Goal: Information Seeking & Learning: Find specific fact

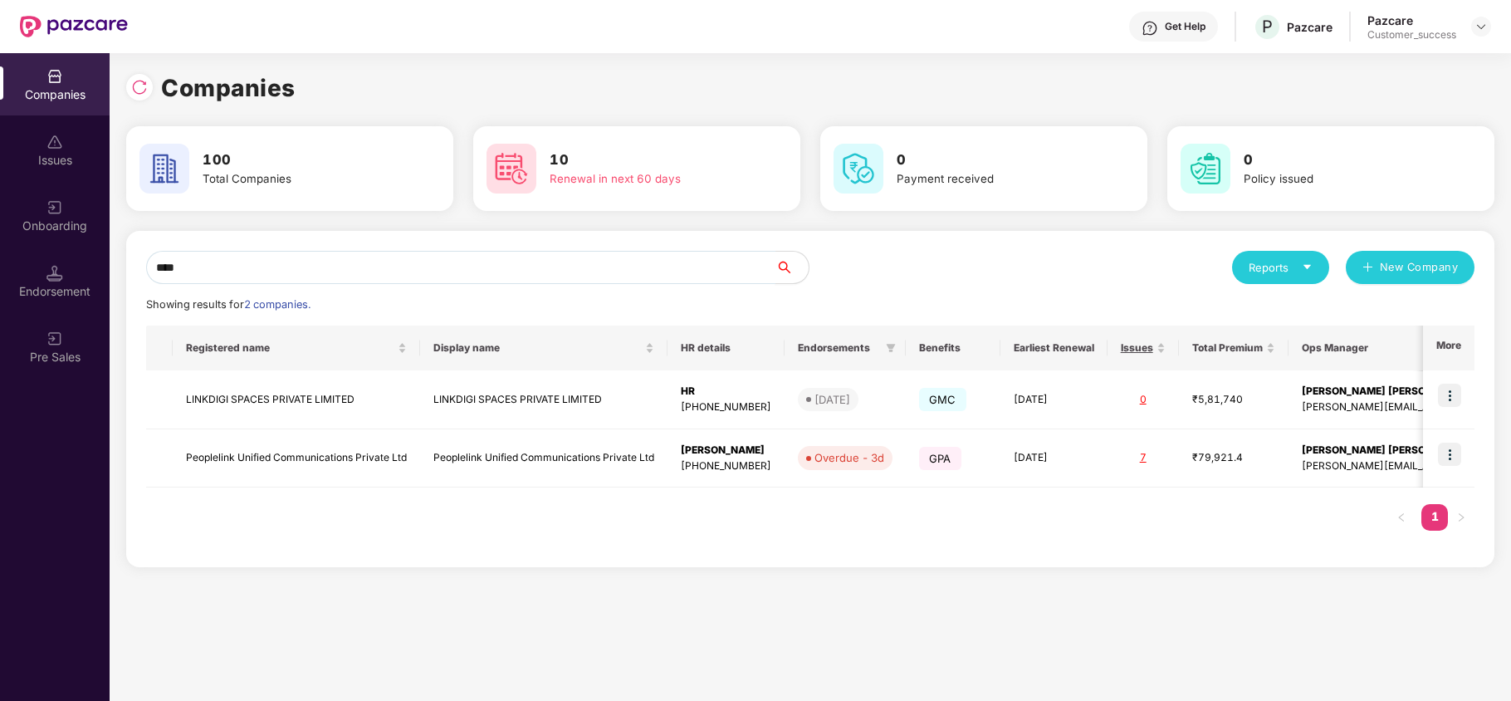
click at [333, 263] on input "****" at bounding box center [460, 267] width 629 height 33
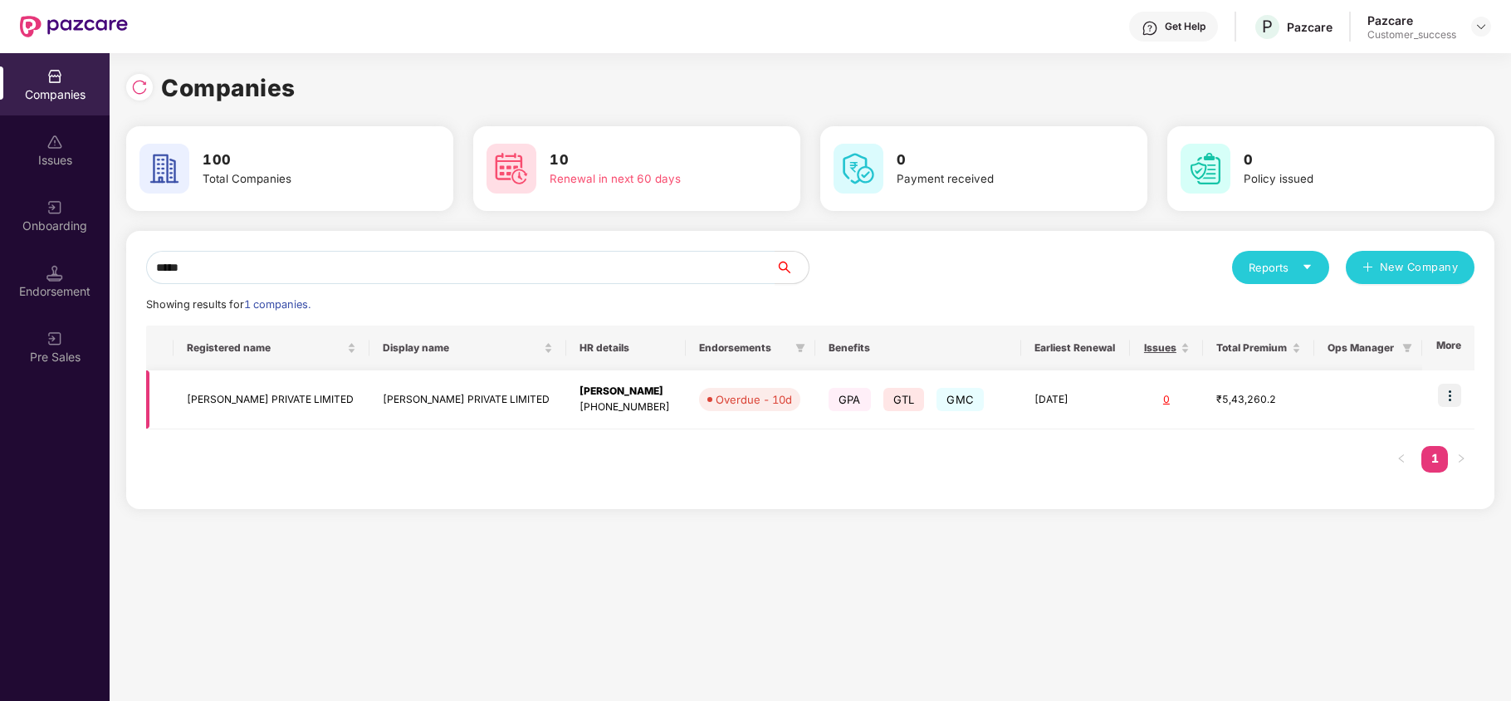
type input "*****"
click at [1445, 393] on img at bounding box center [1449, 395] width 23 height 23
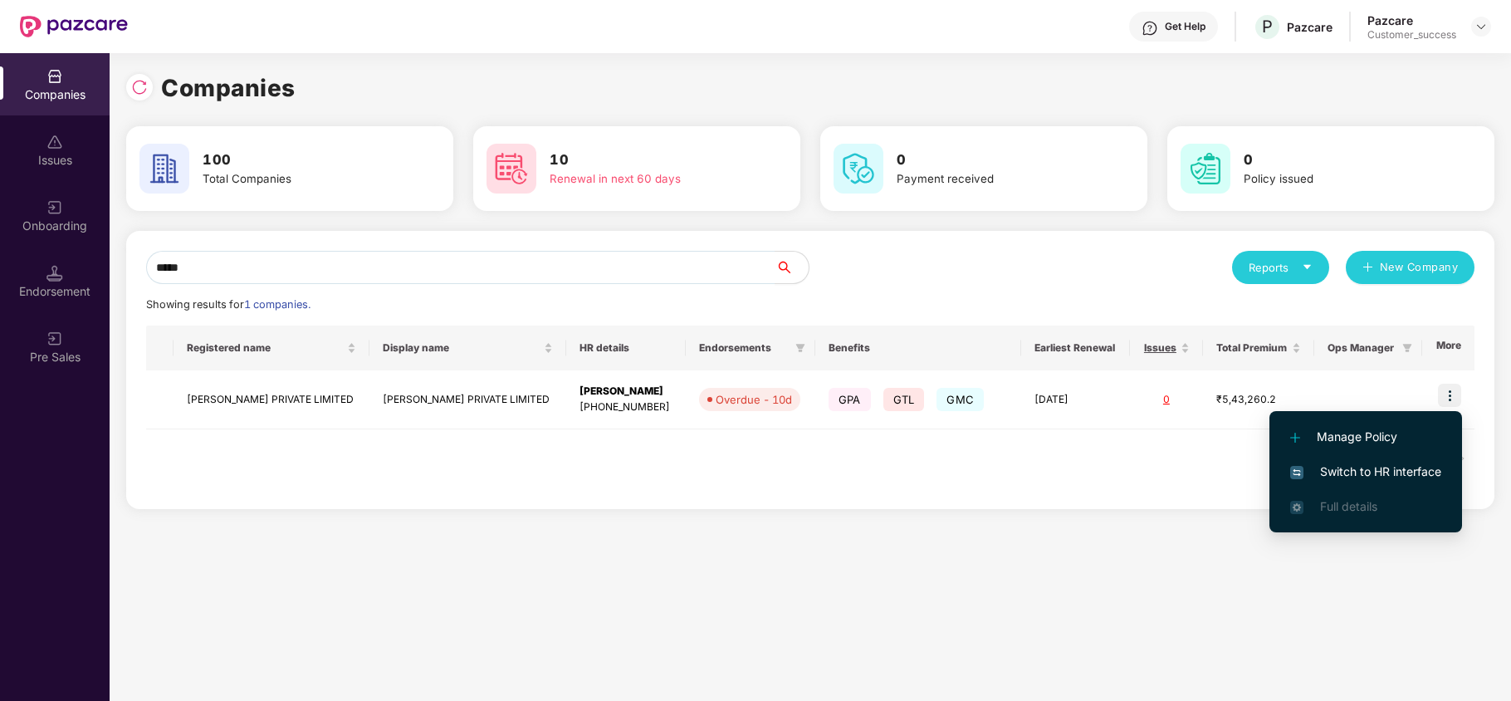
click at [1359, 482] on li "Switch to HR interface" at bounding box center [1366, 471] width 193 height 35
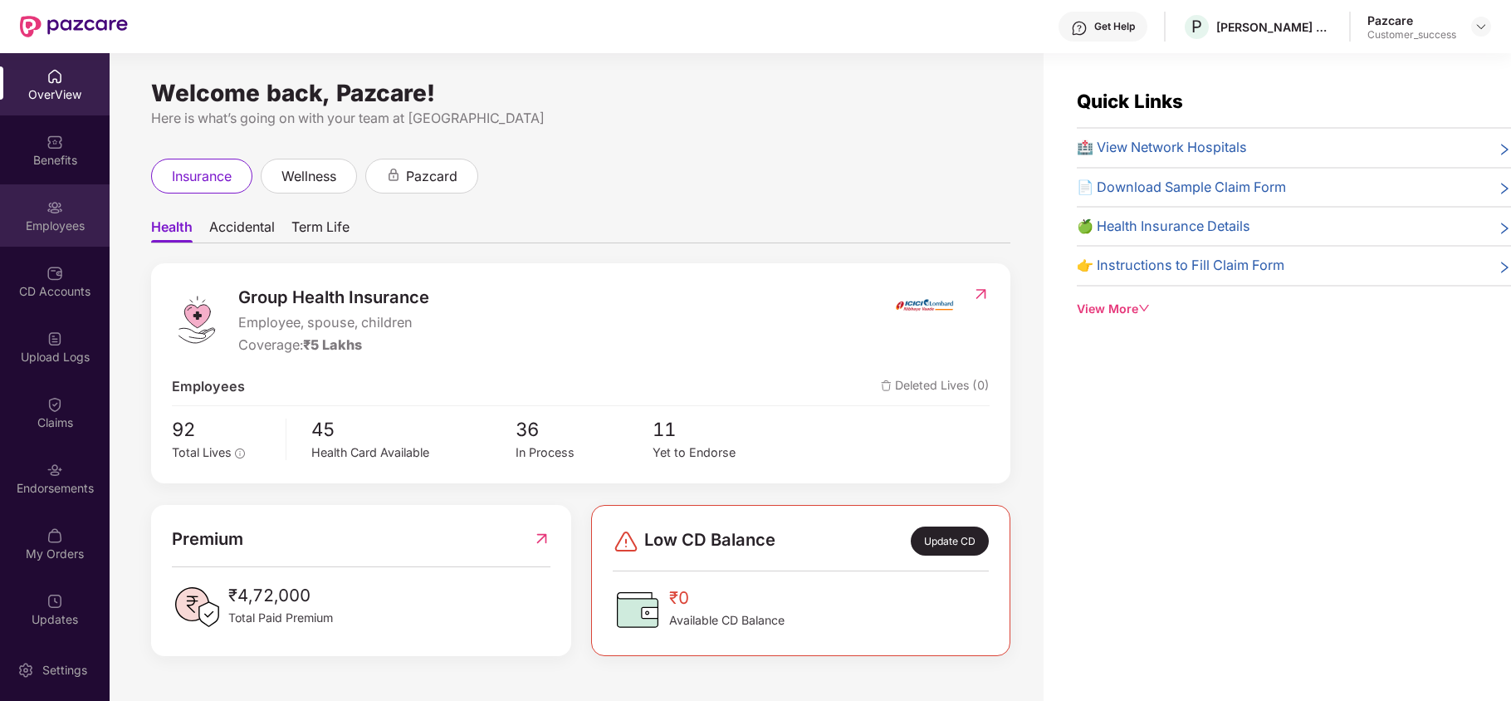
click at [80, 221] on div "Employees" at bounding box center [55, 226] width 110 height 17
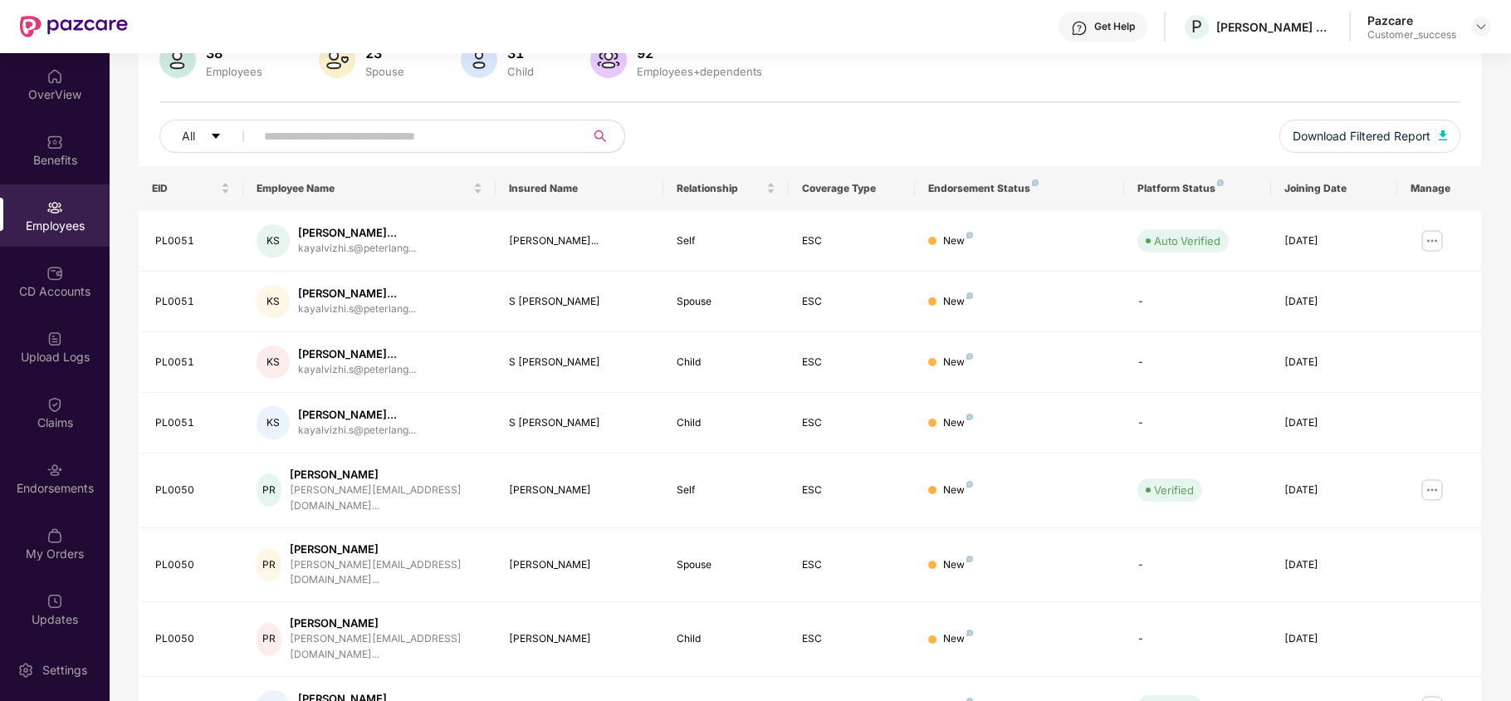
scroll to position [140, 0]
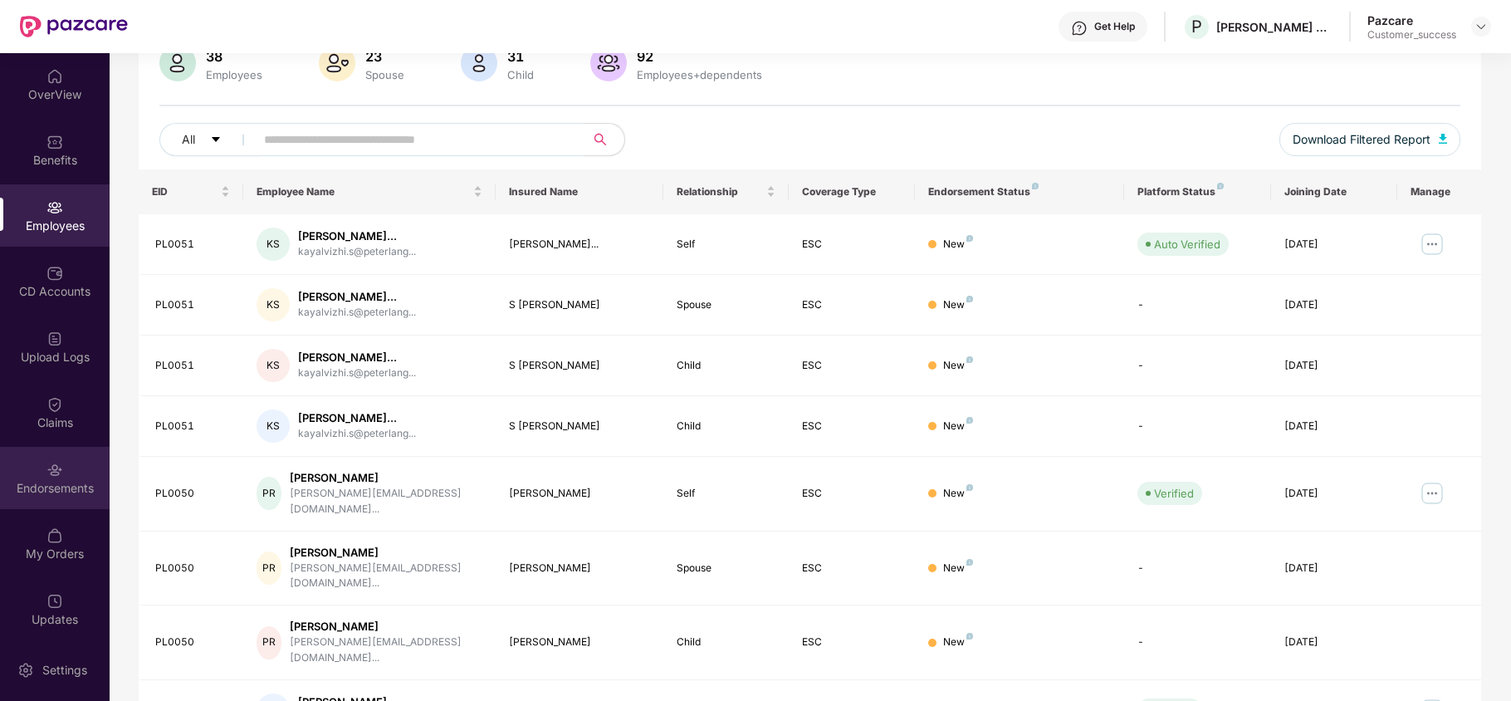
click at [61, 489] on div "Endorsements" at bounding box center [55, 488] width 110 height 17
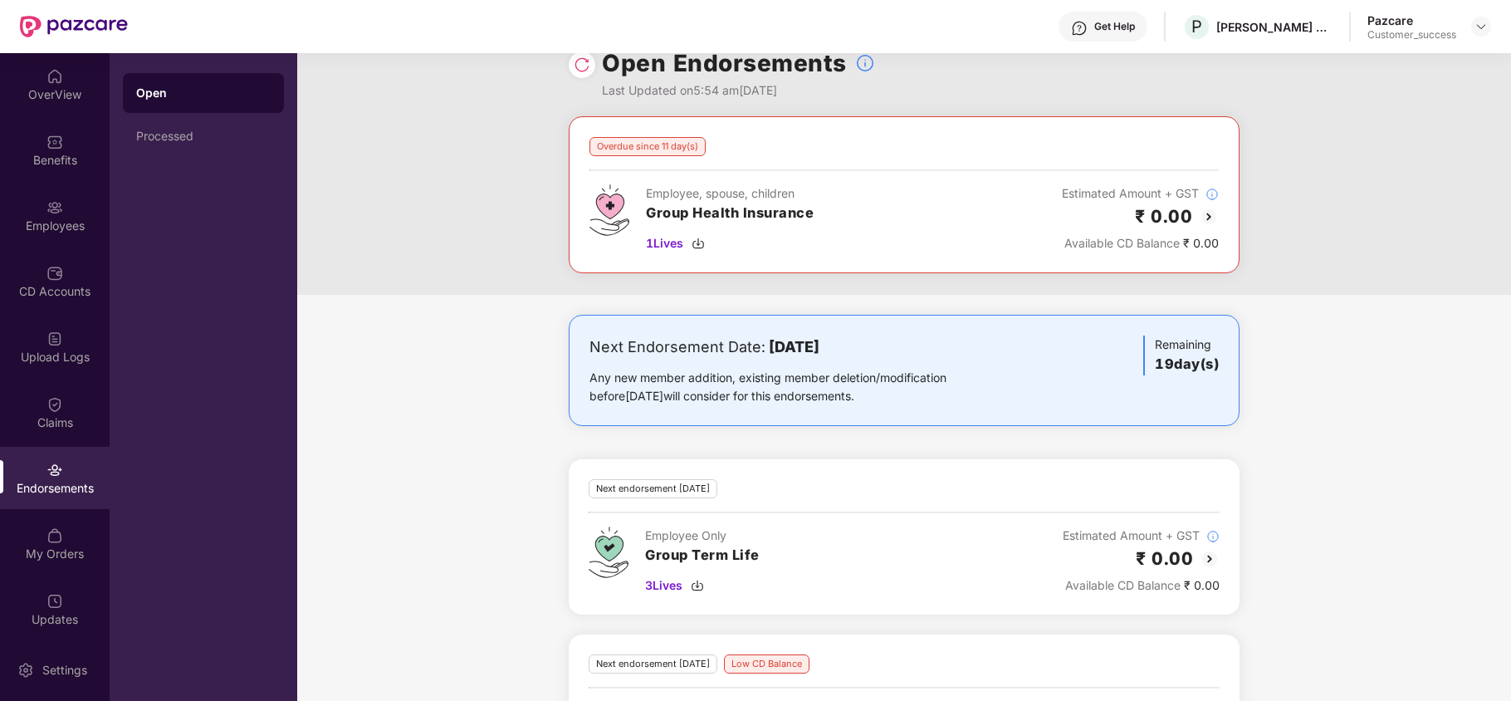
scroll to position [0, 0]
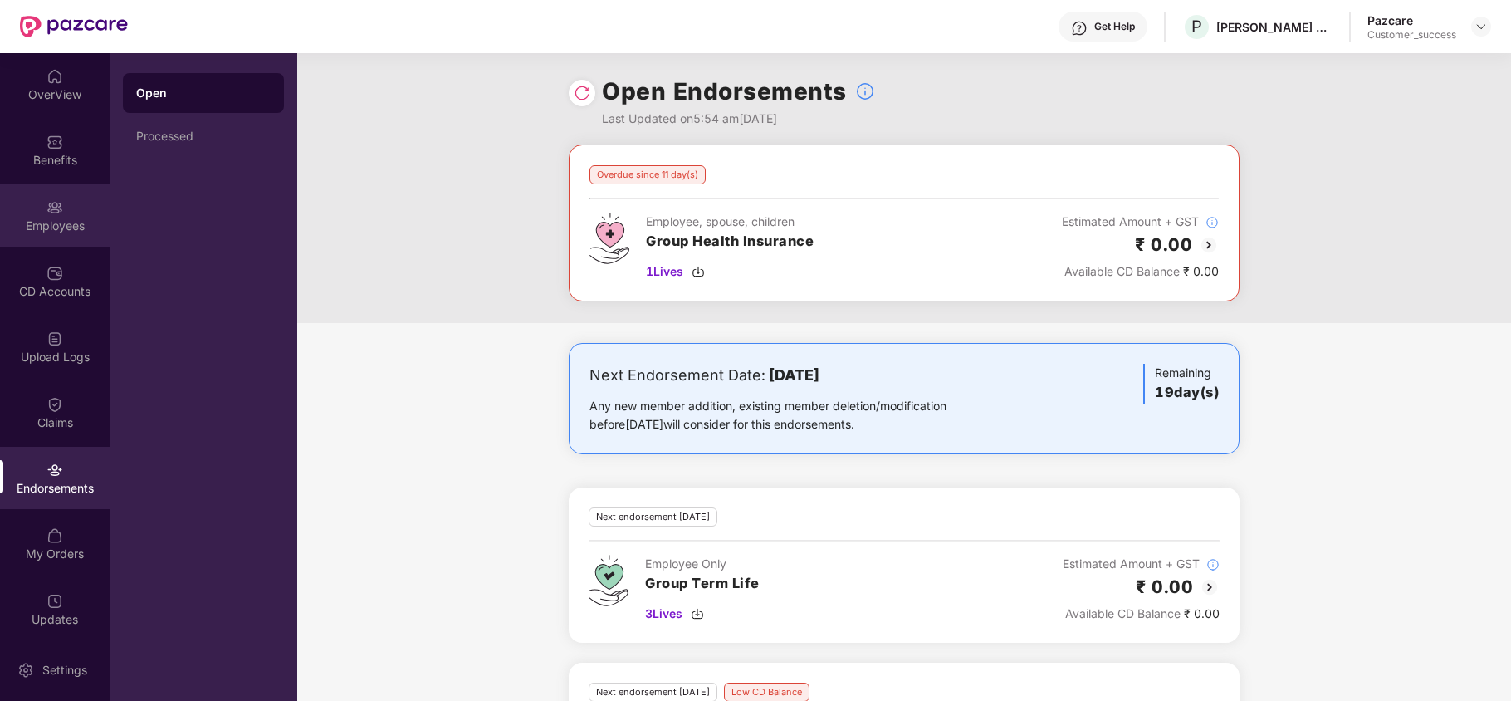
click at [54, 213] on img at bounding box center [55, 207] width 17 height 17
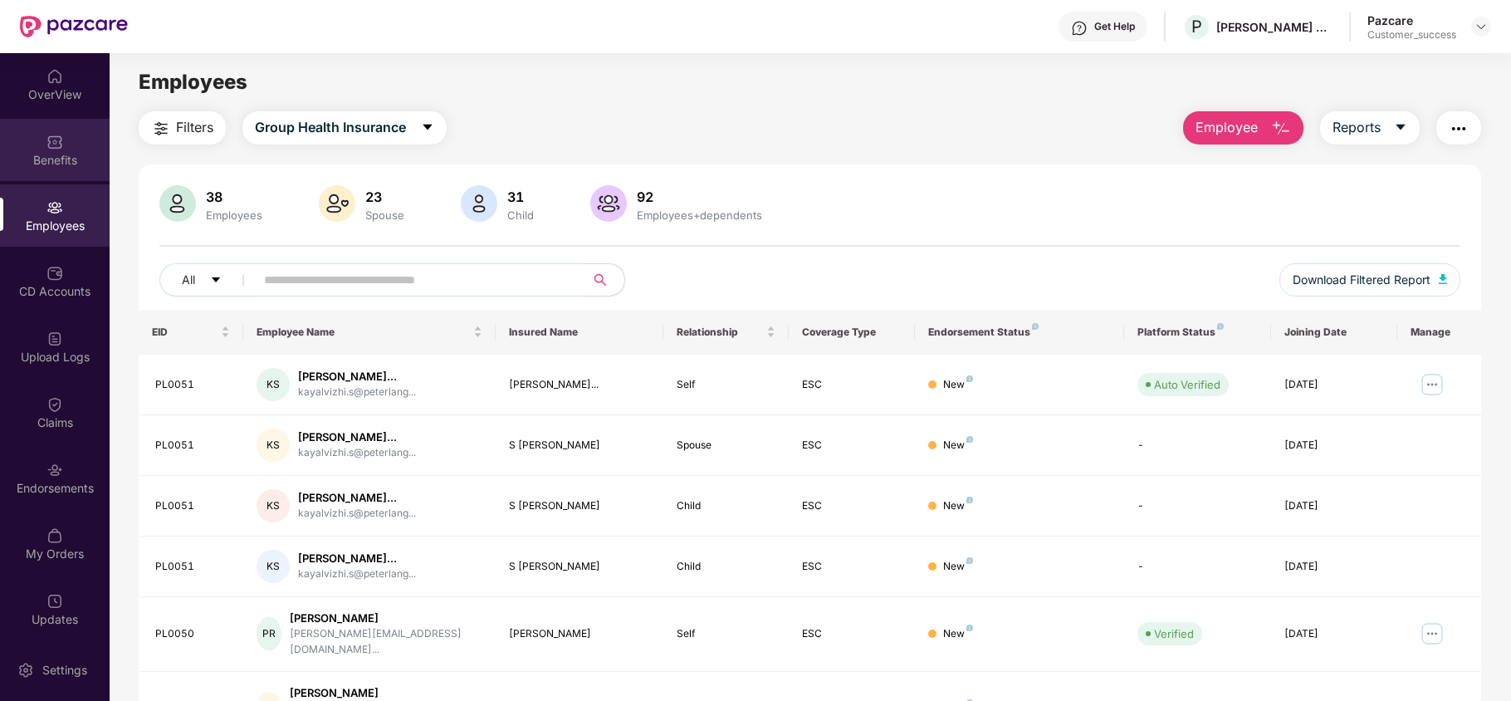
click at [65, 133] on div "Benefits" at bounding box center [55, 150] width 110 height 62
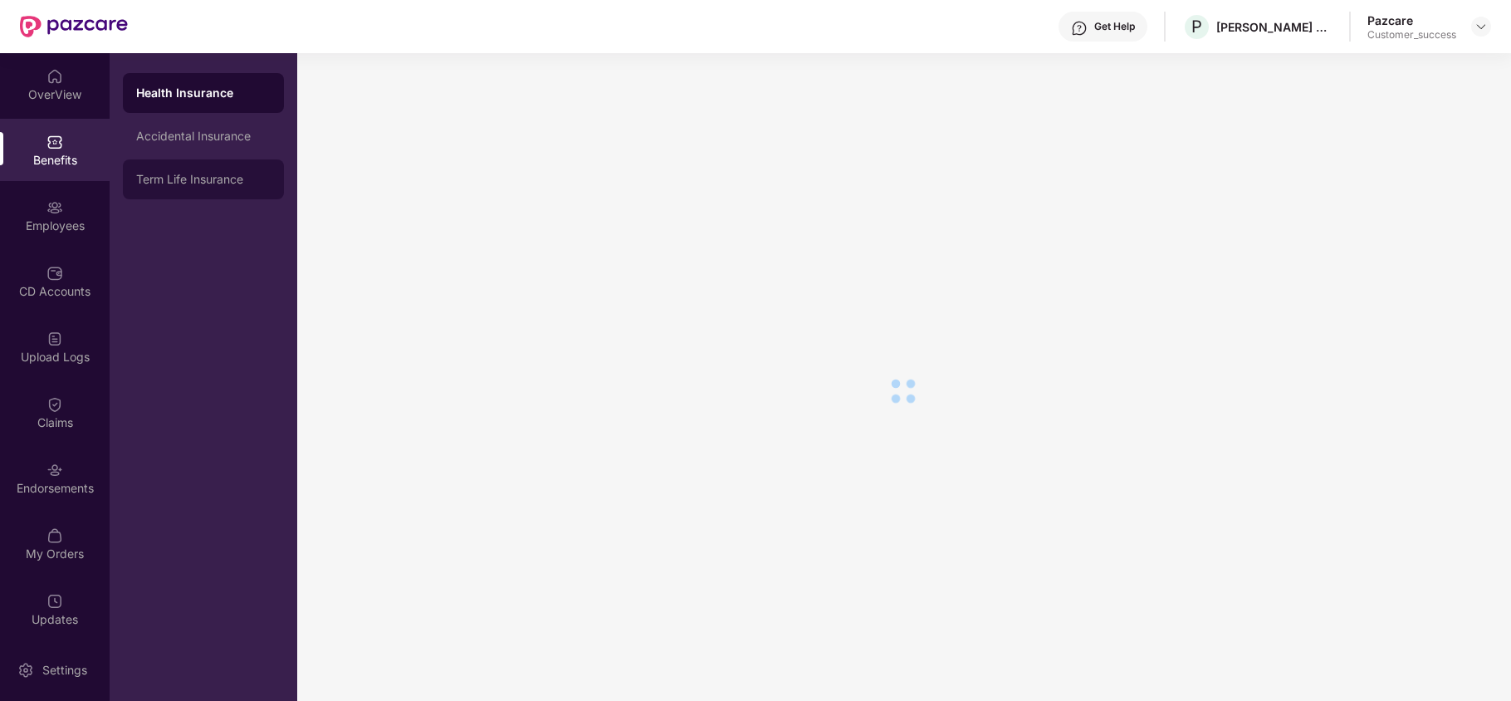
click at [200, 179] on div "Term Life Insurance" at bounding box center [203, 179] width 135 height 13
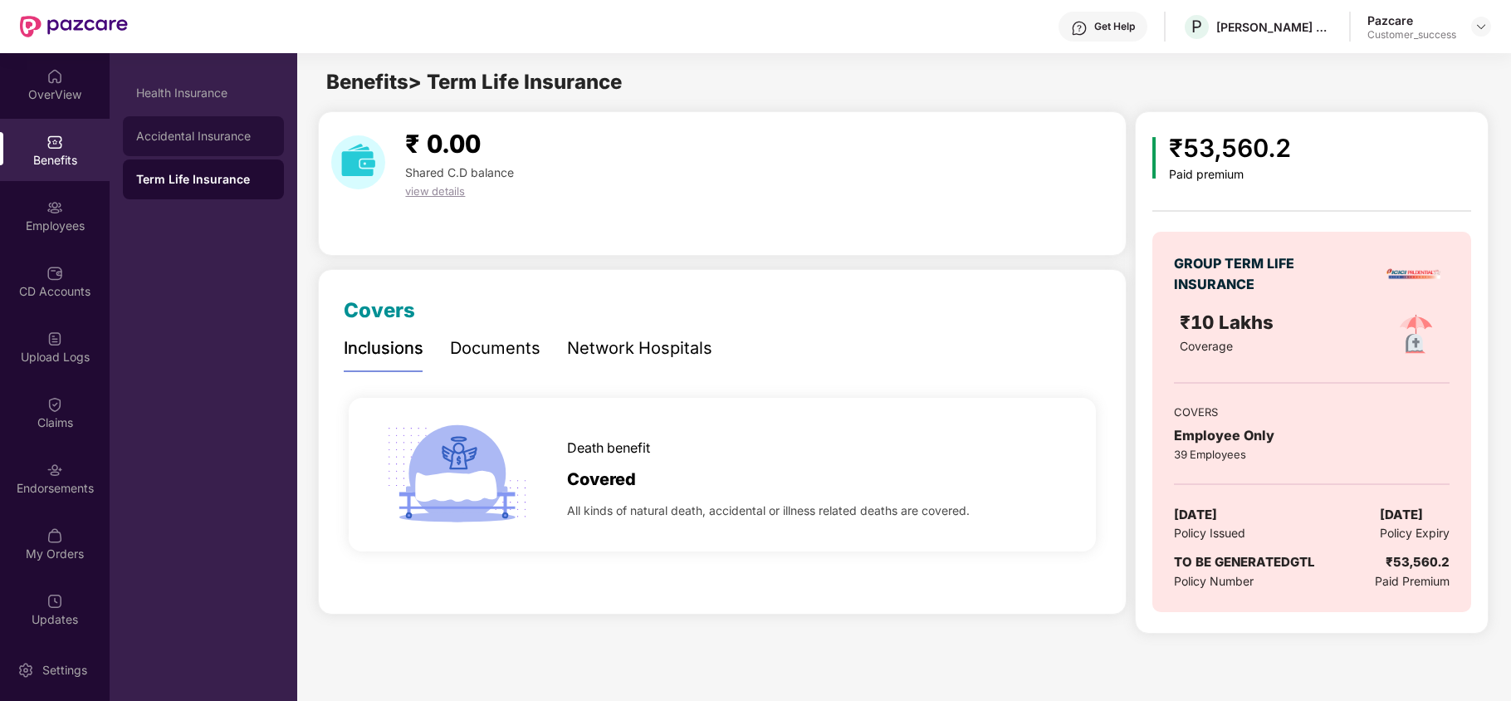
click at [204, 140] on div "Accidental Insurance" at bounding box center [203, 136] width 135 height 13
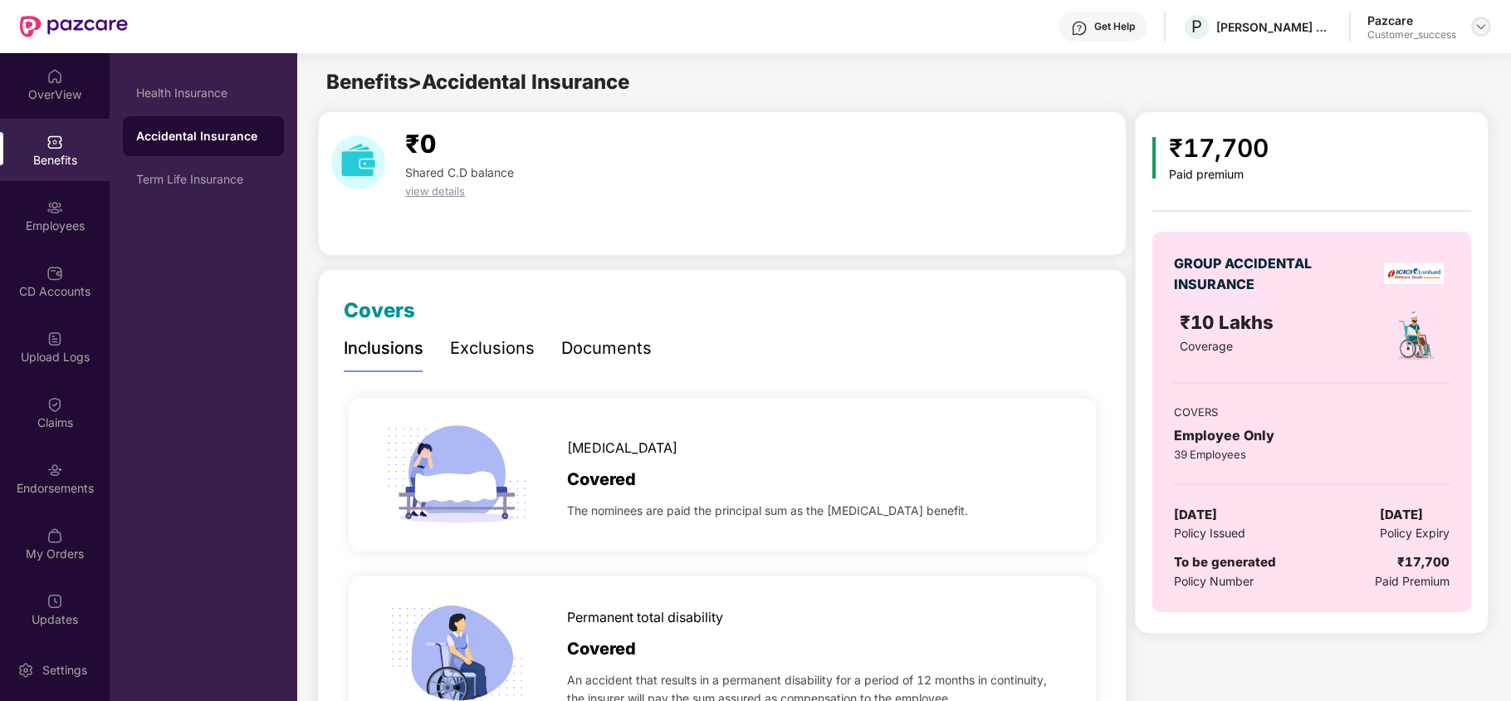
click at [1485, 27] on img at bounding box center [1481, 26] width 13 height 13
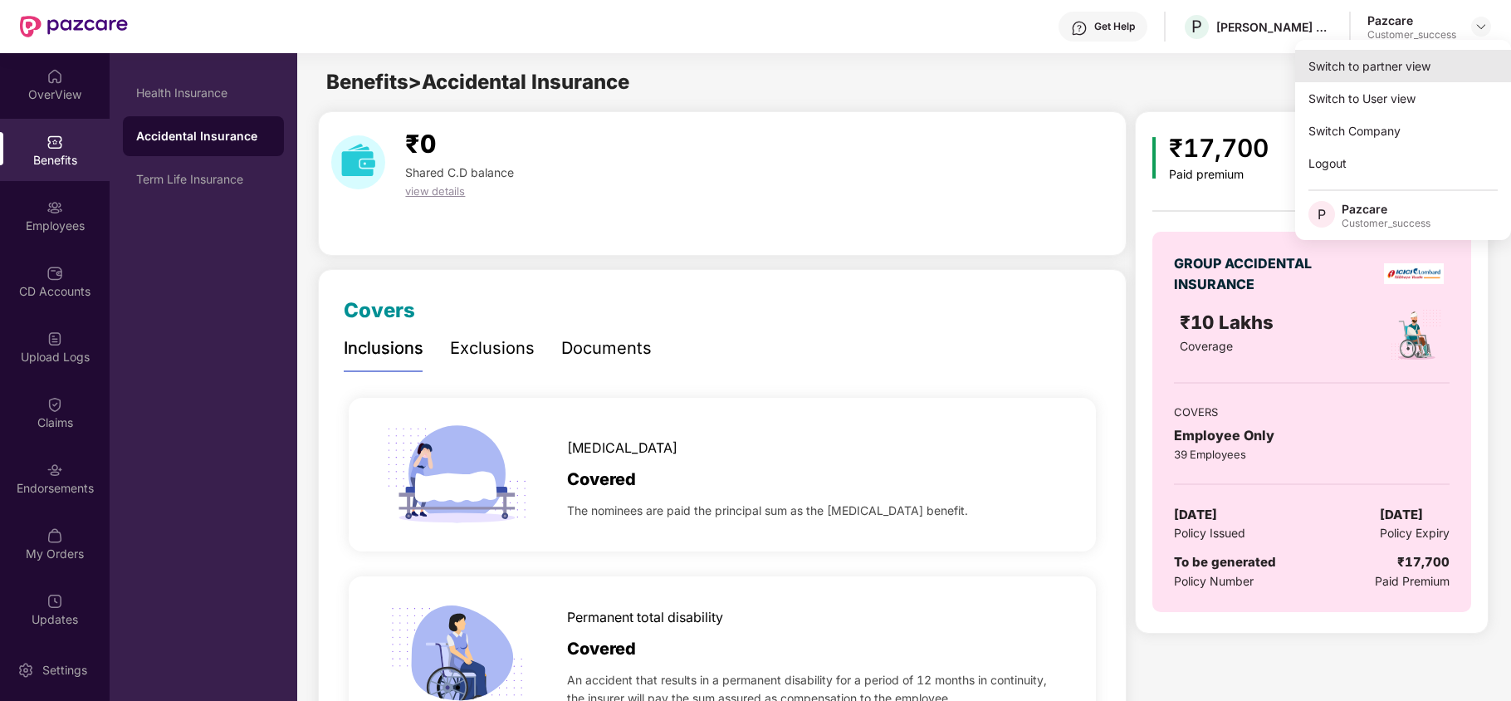
click at [1415, 74] on div "Switch to partner view" at bounding box center [1403, 66] width 216 height 32
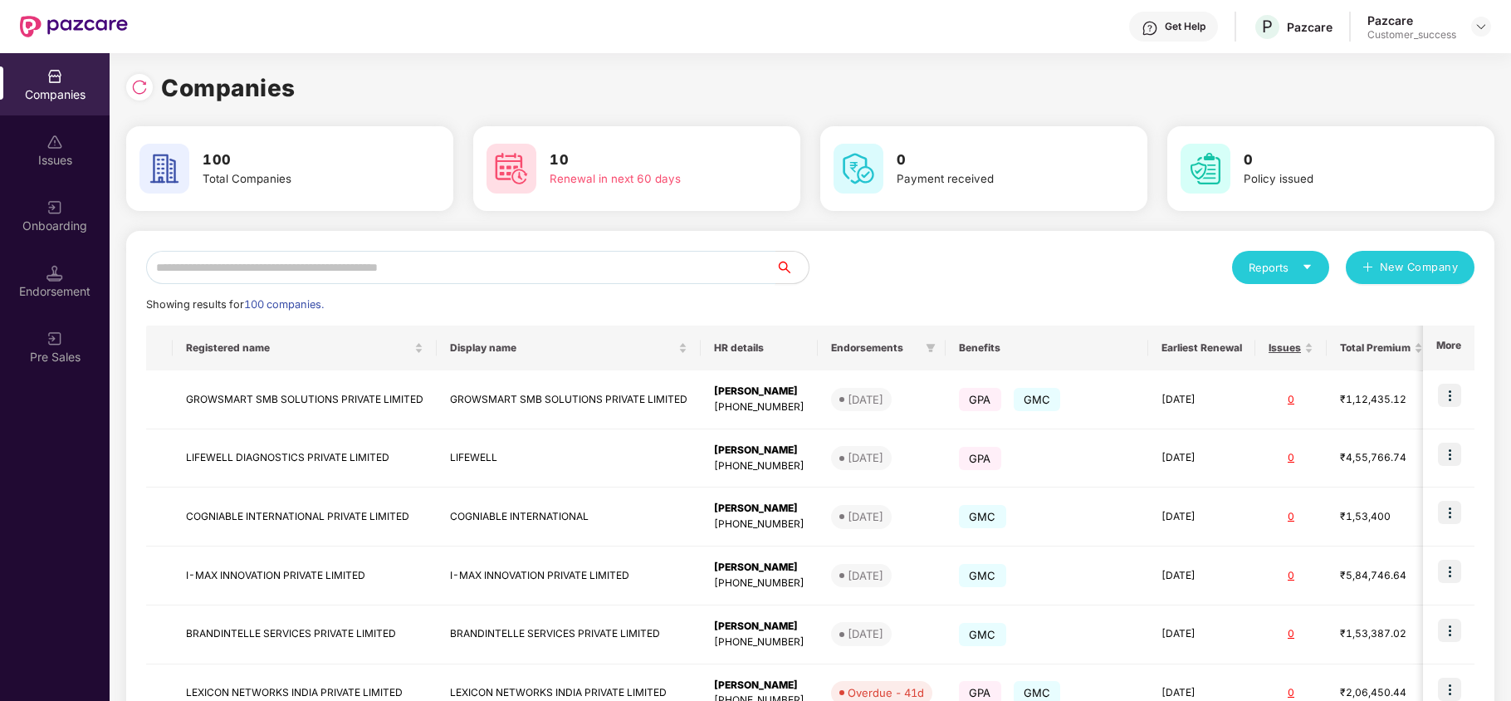
click at [420, 266] on input "text" at bounding box center [460, 267] width 629 height 33
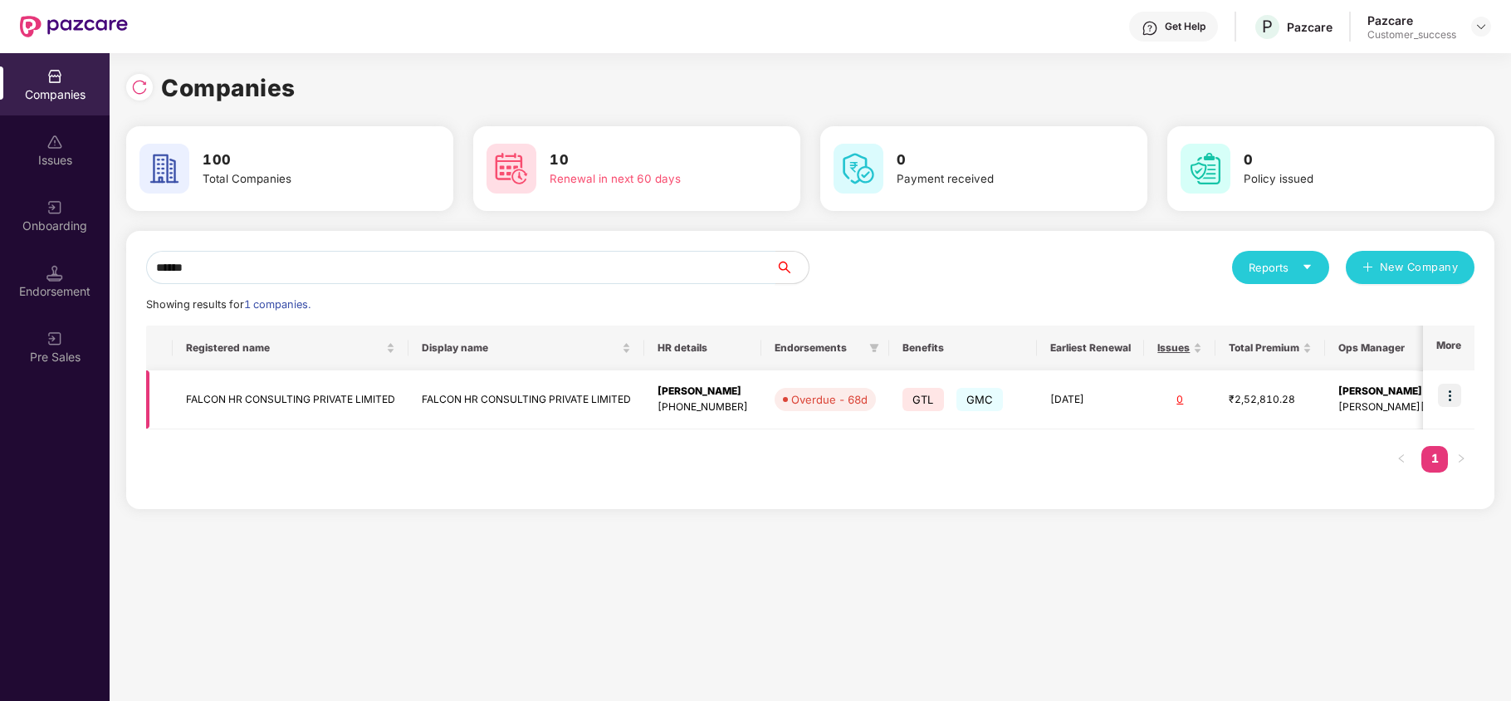
type input "******"
click at [1445, 394] on img at bounding box center [1449, 395] width 23 height 23
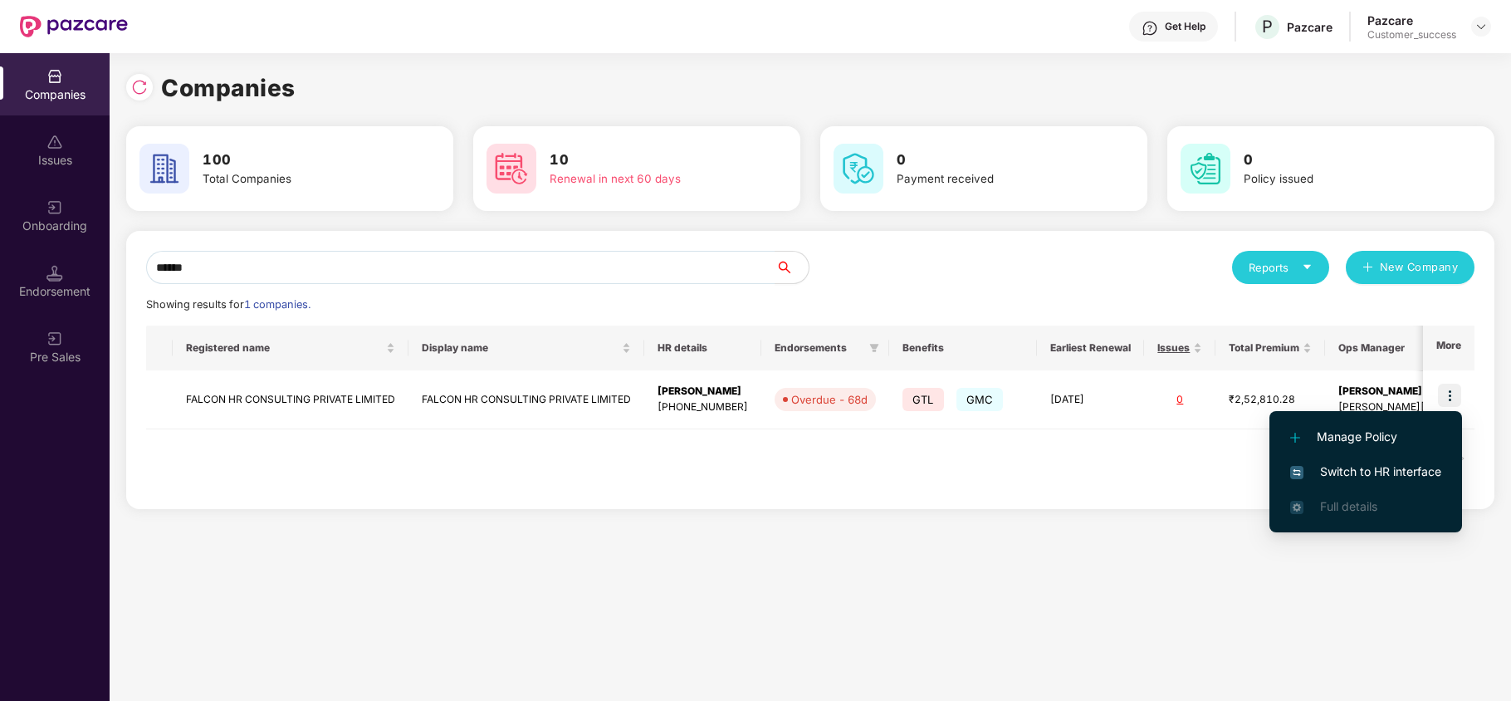
click at [1347, 466] on span "Switch to HR interface" at bounding box center [1366, 472] width 151 height 18
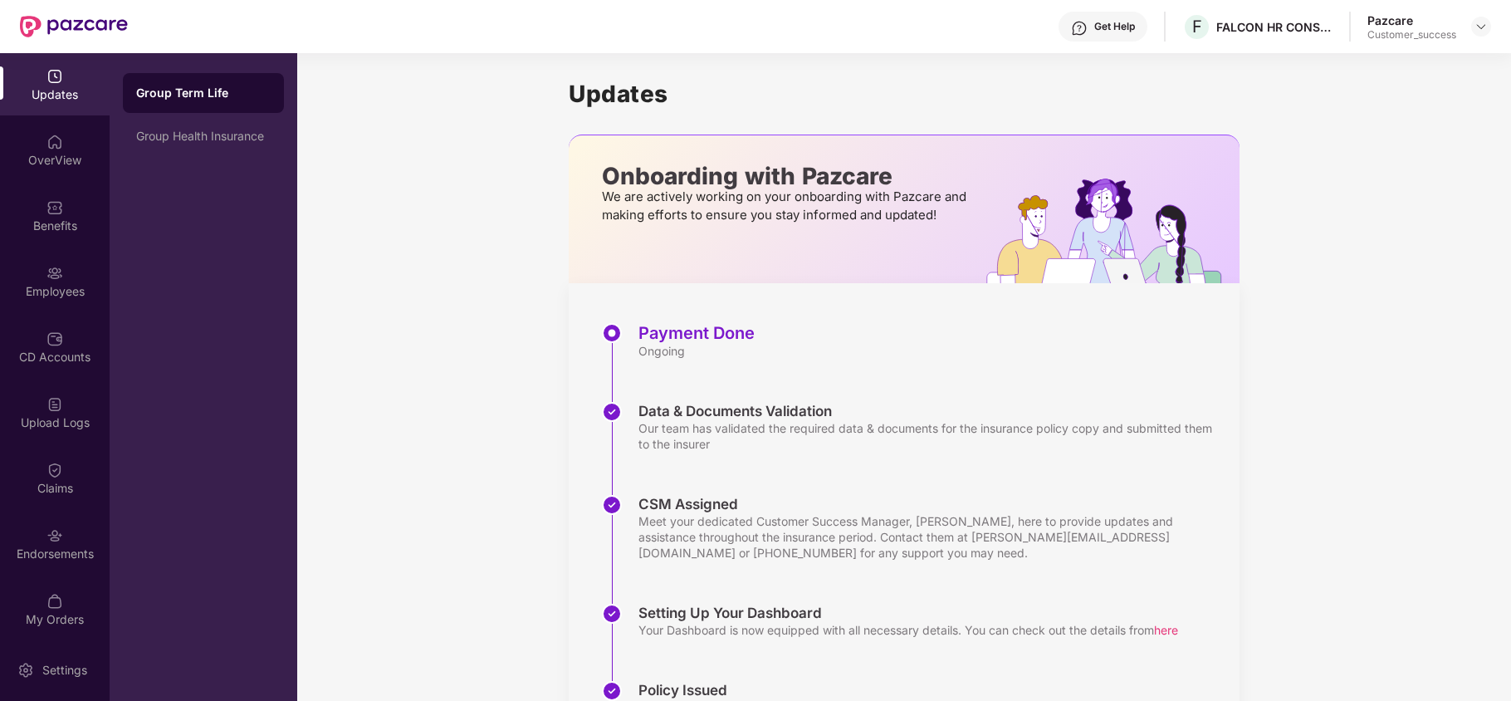
click at [54, 204] on img at bounding box center [55, 207] width 17 height 17
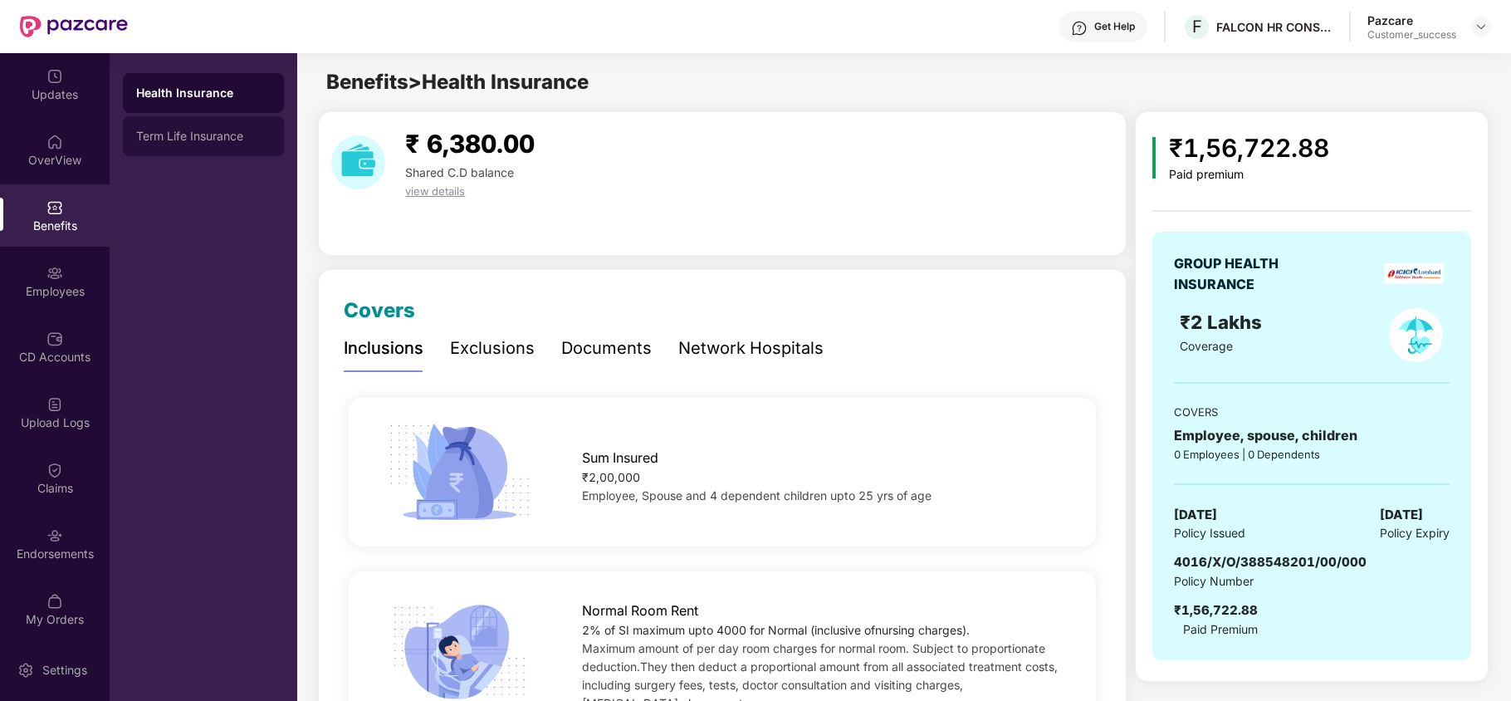
click at [166, 130] on div "Term Life Insurance" at bounding box center [203, 136] width 135 height 13
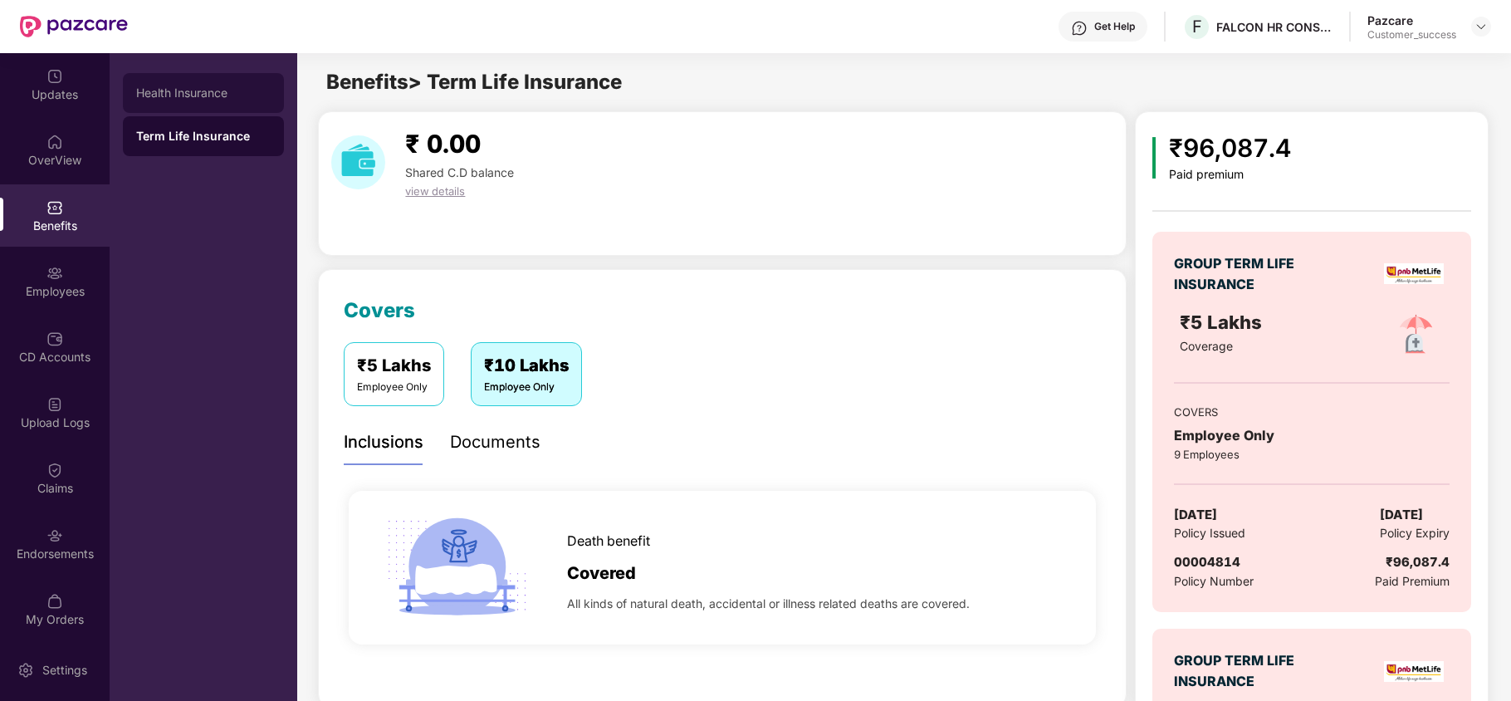
click at [188, 88] on div "Health Insurance" at bounding box center [203, 92] width 135 height 13
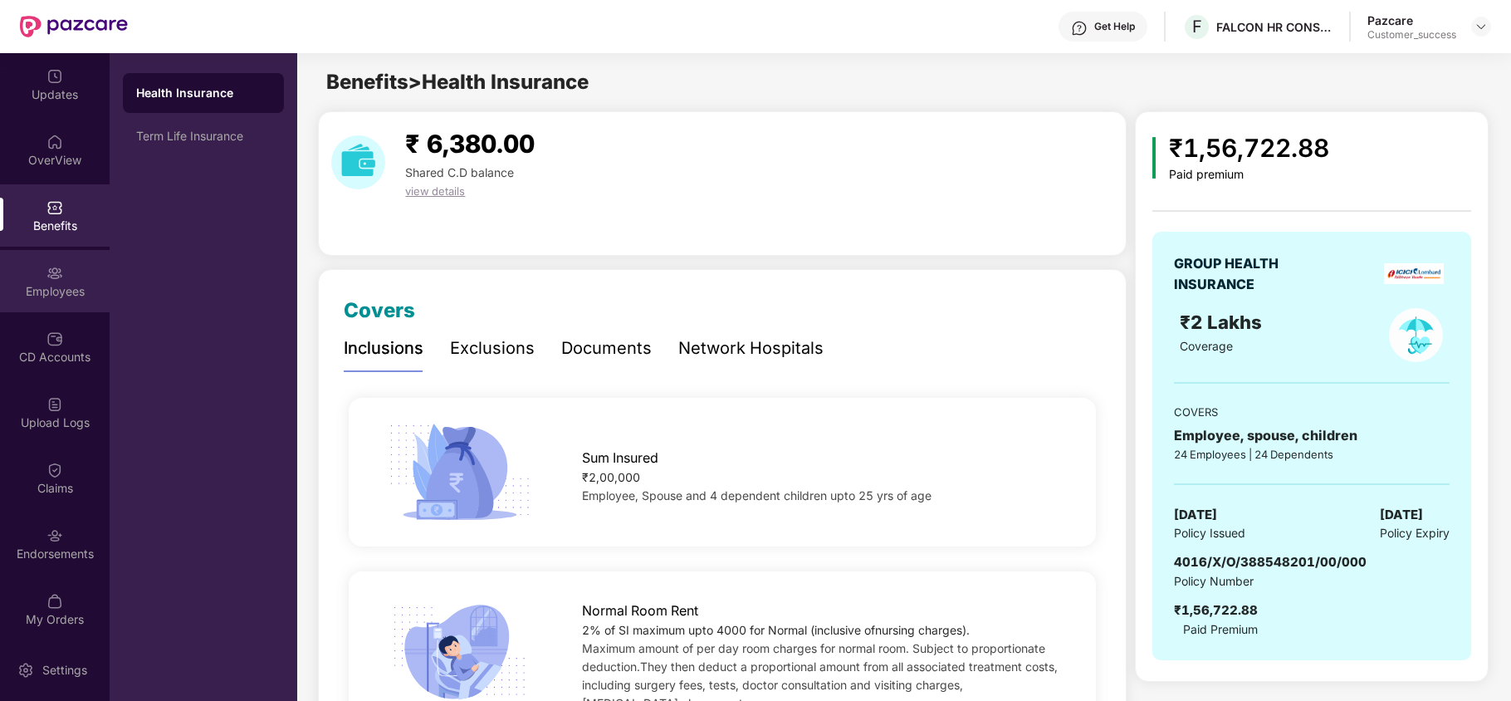
click at [56, 281] on div "Employees" at bounding box center [55, 281] width 110 height 62
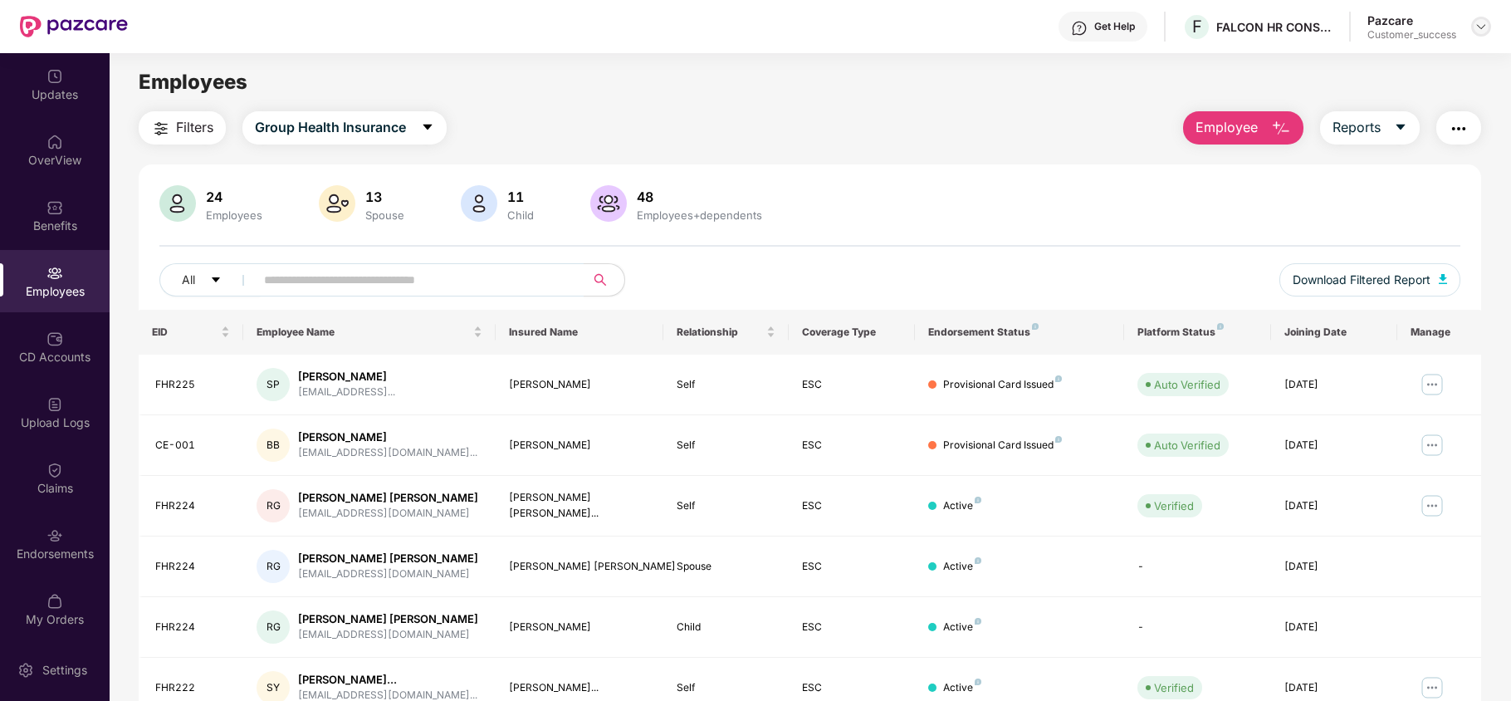
click at [1487, 22] on img at bounding box center [1481, 26] width 13 height 13
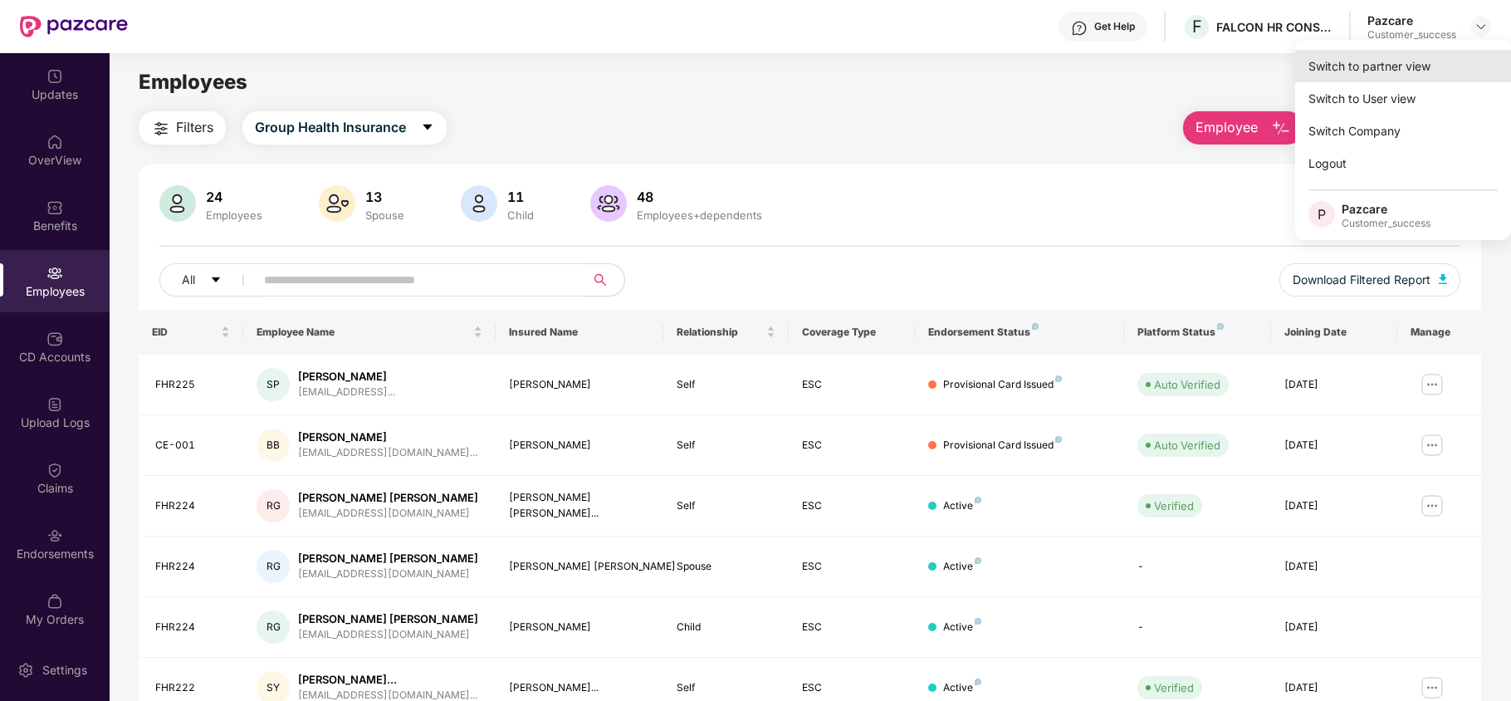
click at [1400, 68] on div "Switch to partner view" at bounding box center [1403, 66] width 216 height 32
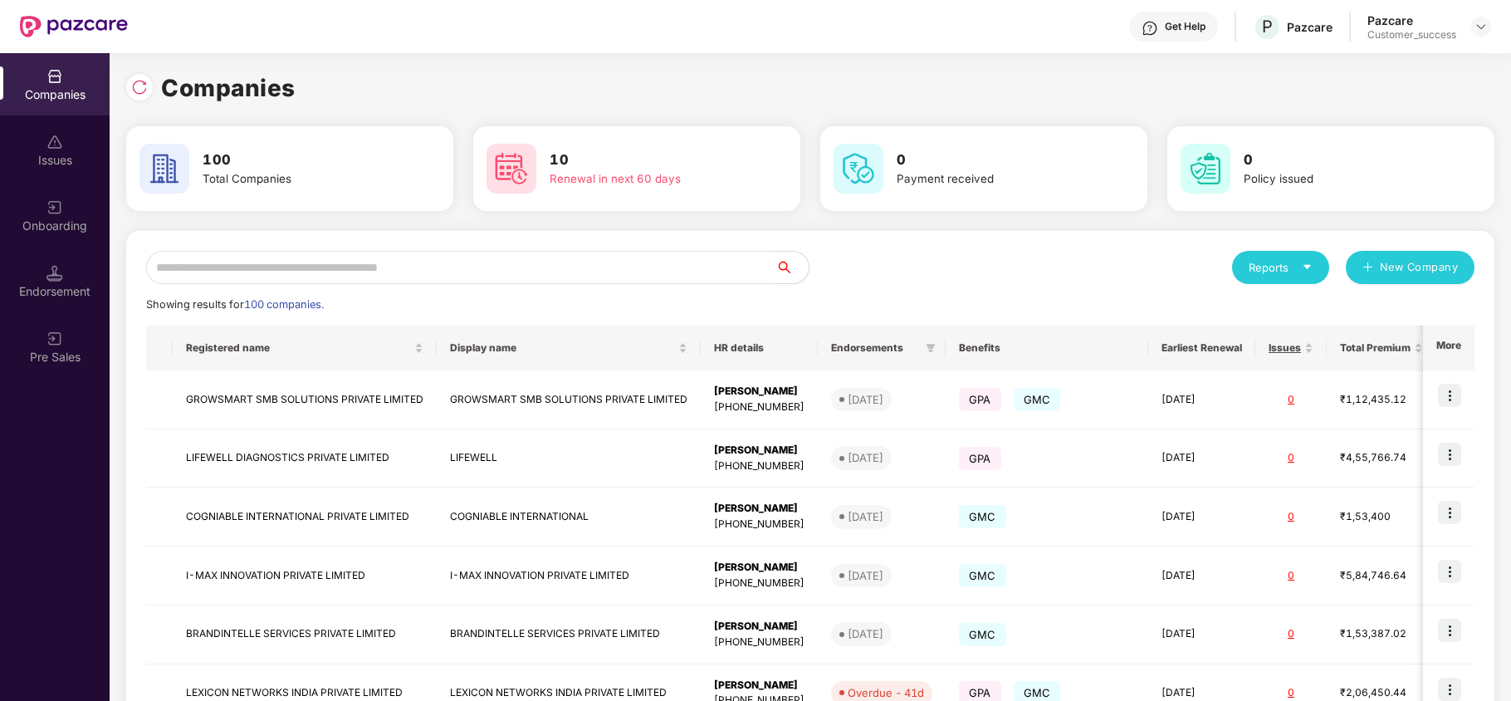
click at [379, 264] on input "text" at bounding box center [460, 267] width 629 height 33
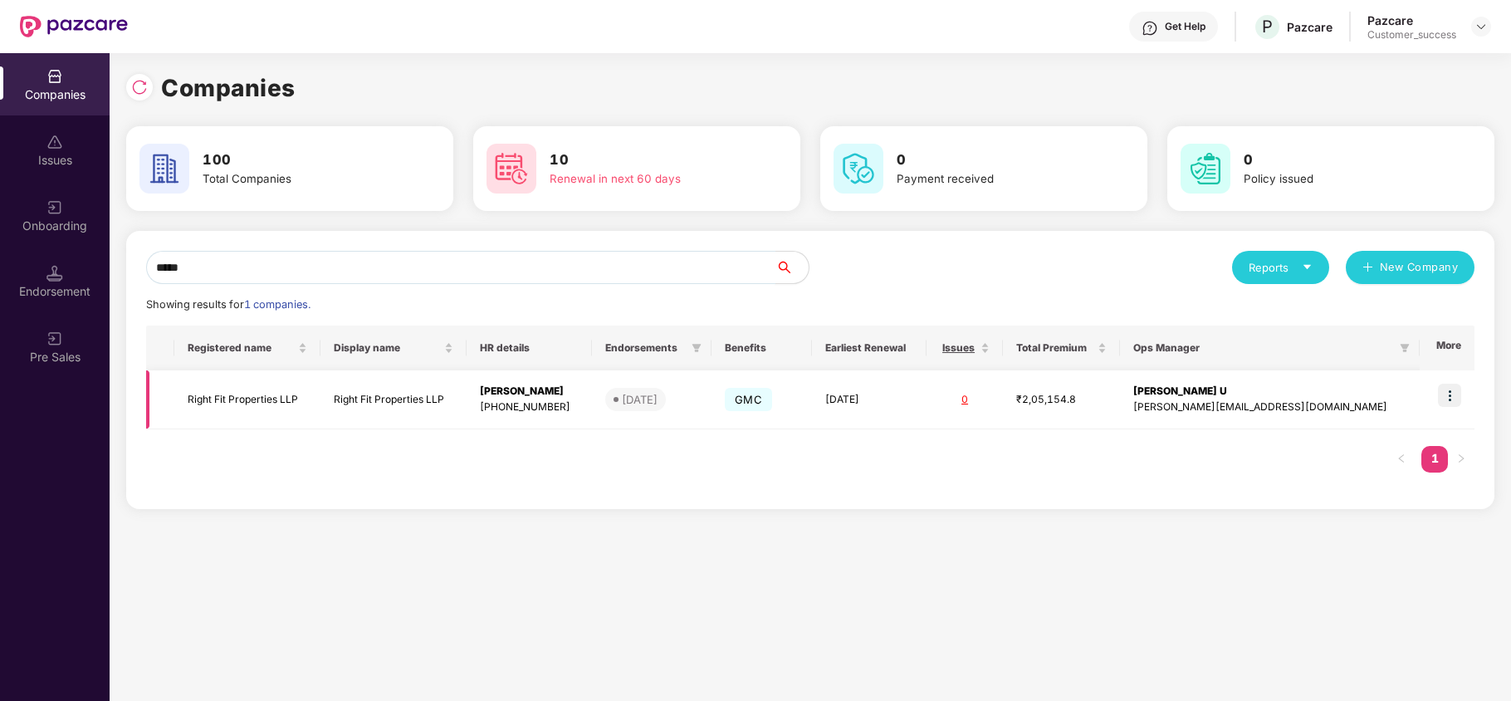
type input "*****"
click at [259, 409] on td "Right Fit Properties LLP" at bounding box center [247, 399] width 146 height 59
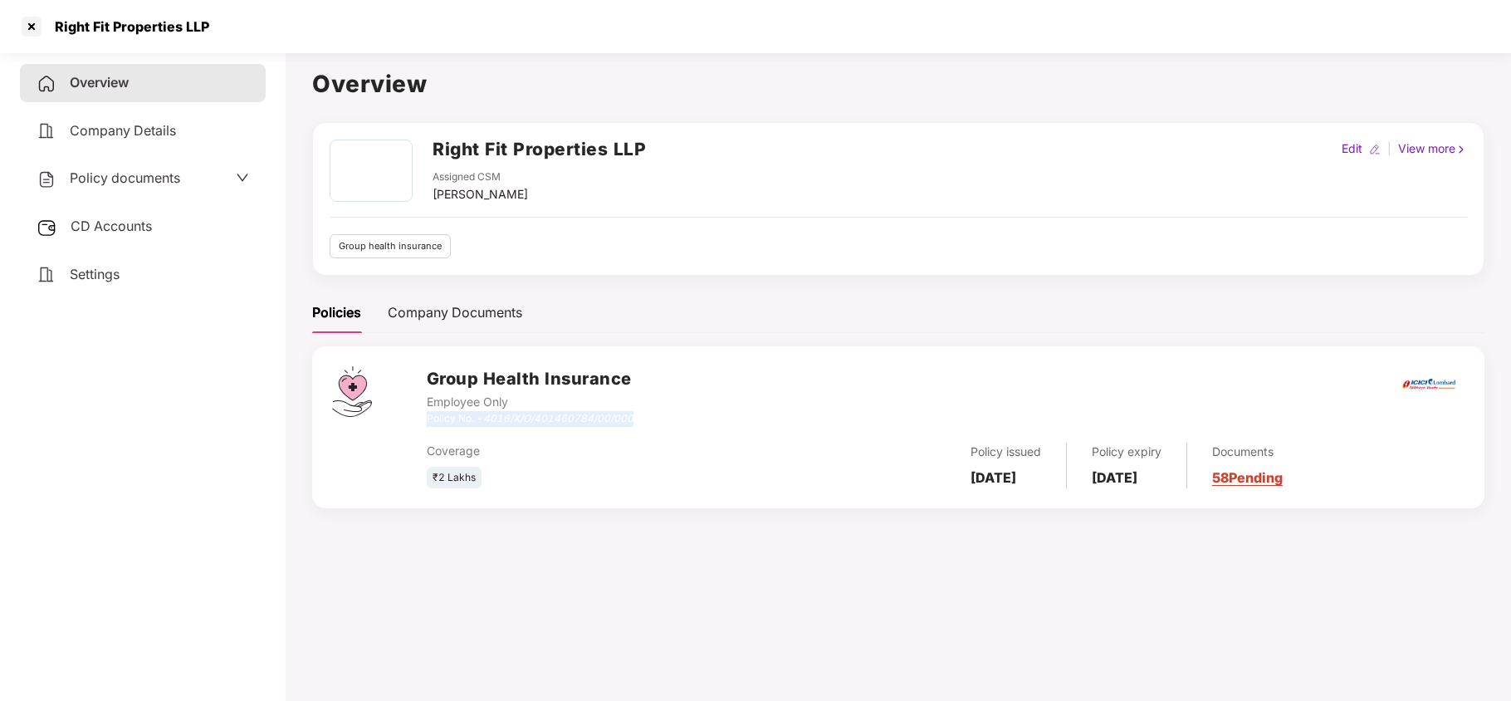
drag, startPoint x: 426, startPoint y: 416, endPoint x: 651, endPoint y: 424, distance: 225.2
click at [651, 424] on div "Group Health Insurance Employee Only Policy No. - 4016/X/O/401460784/00/000" at bounding box center [946, 396] width 1038 height 60
copy div "Policy No. - 4016/X/O/401460784/00/000"
click at [37, 27] on div at bounding box center [31, 26] width 27 height 27
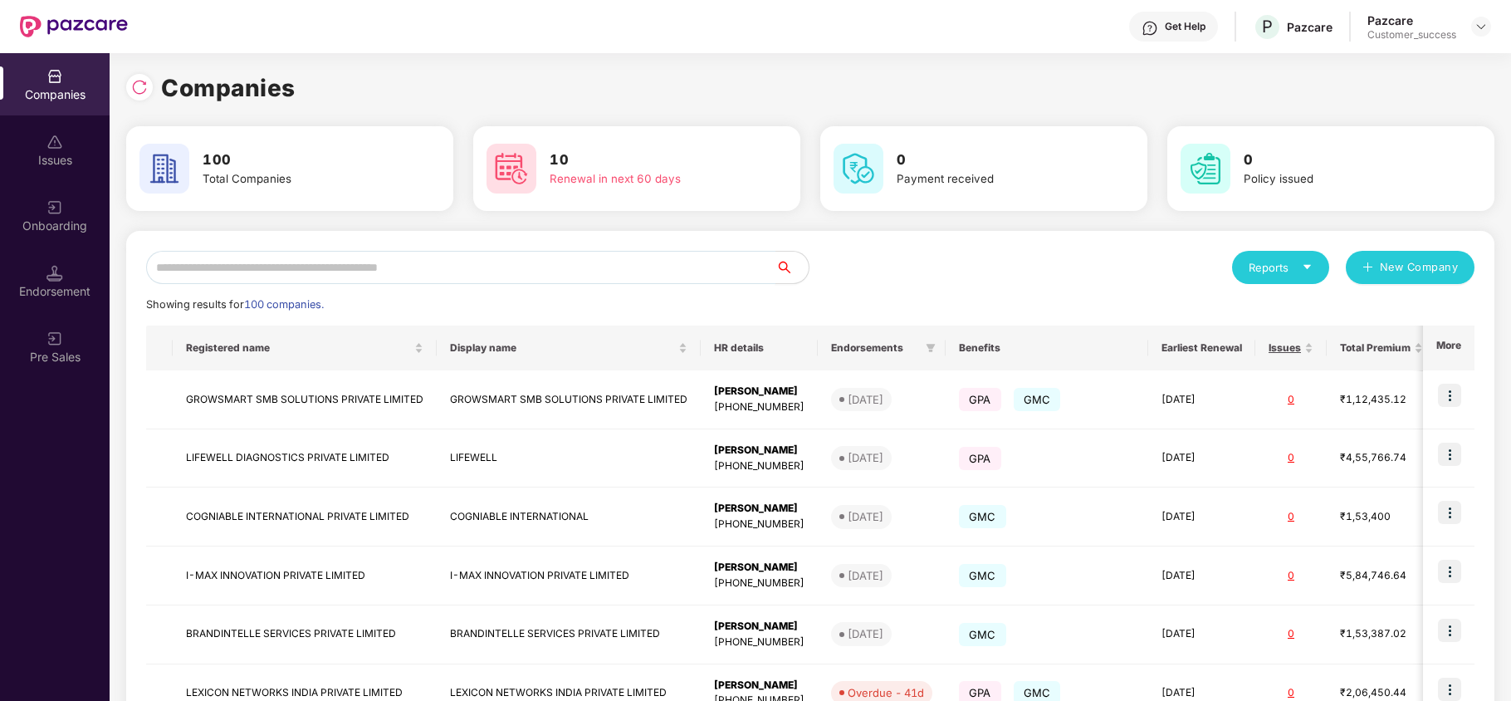
click at [336, 271] on input "text" at bounding box center [460, 267] width 629 height 33
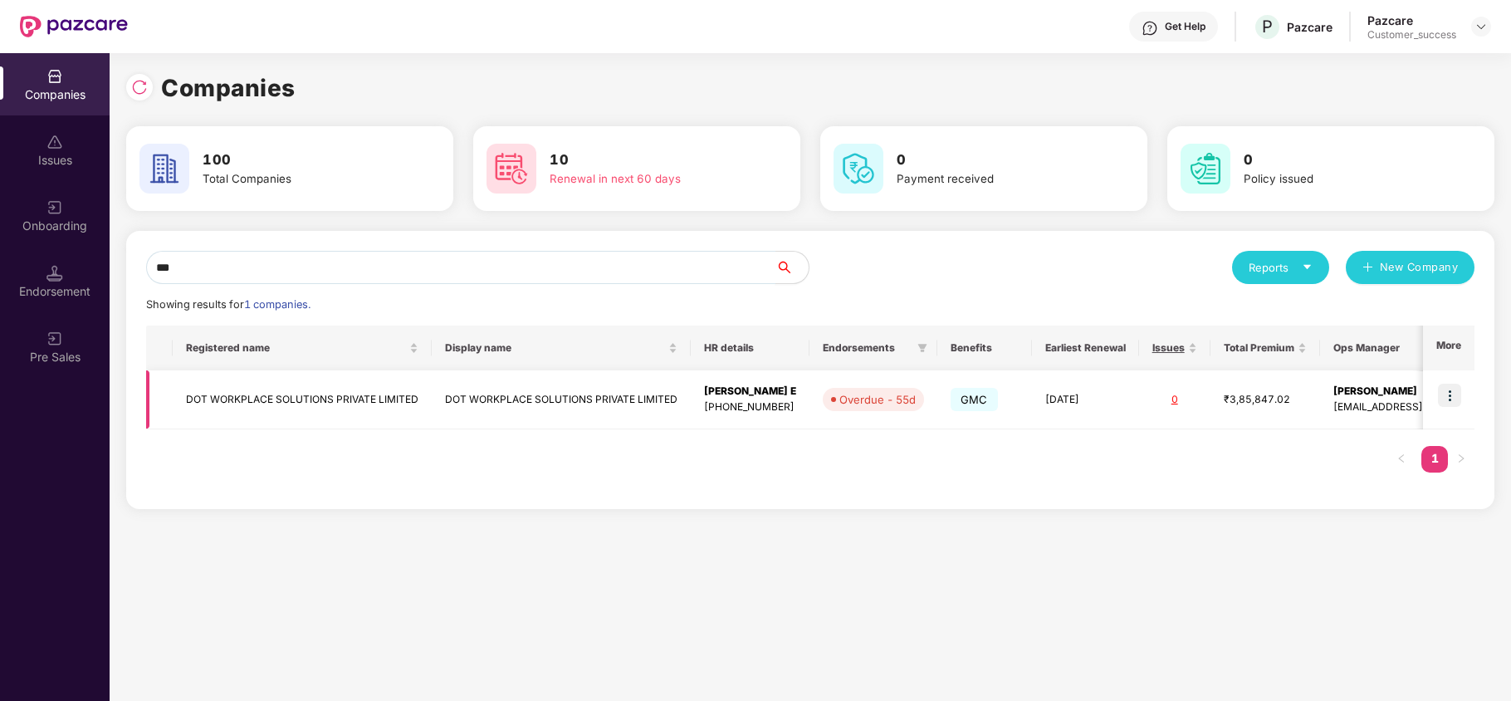
type input "***"
click at [1449, 392] on img at bounding box center [1449, 395] width 23 height 23
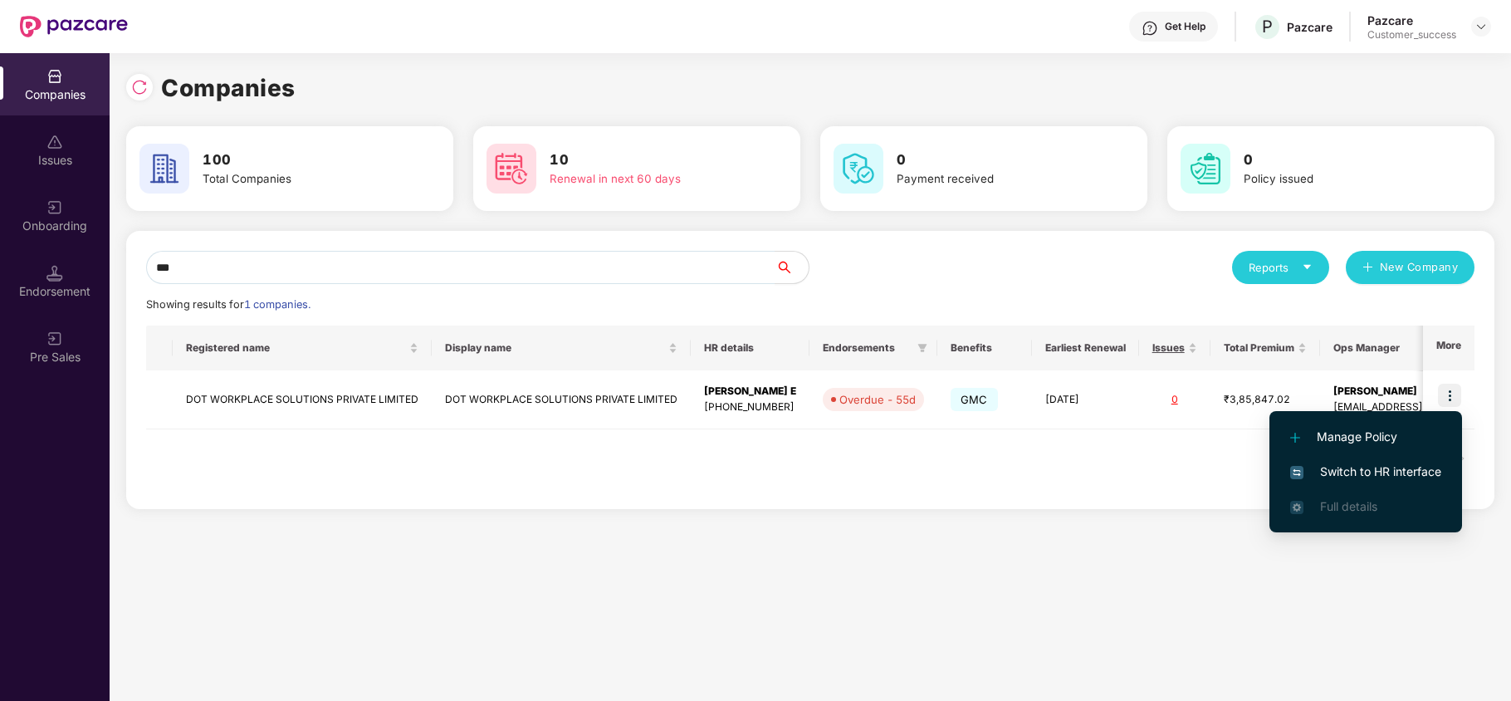
click at [1372, 463] on span "Switch to HR interface" at bounding box center [1366, 472] width 151 height 18
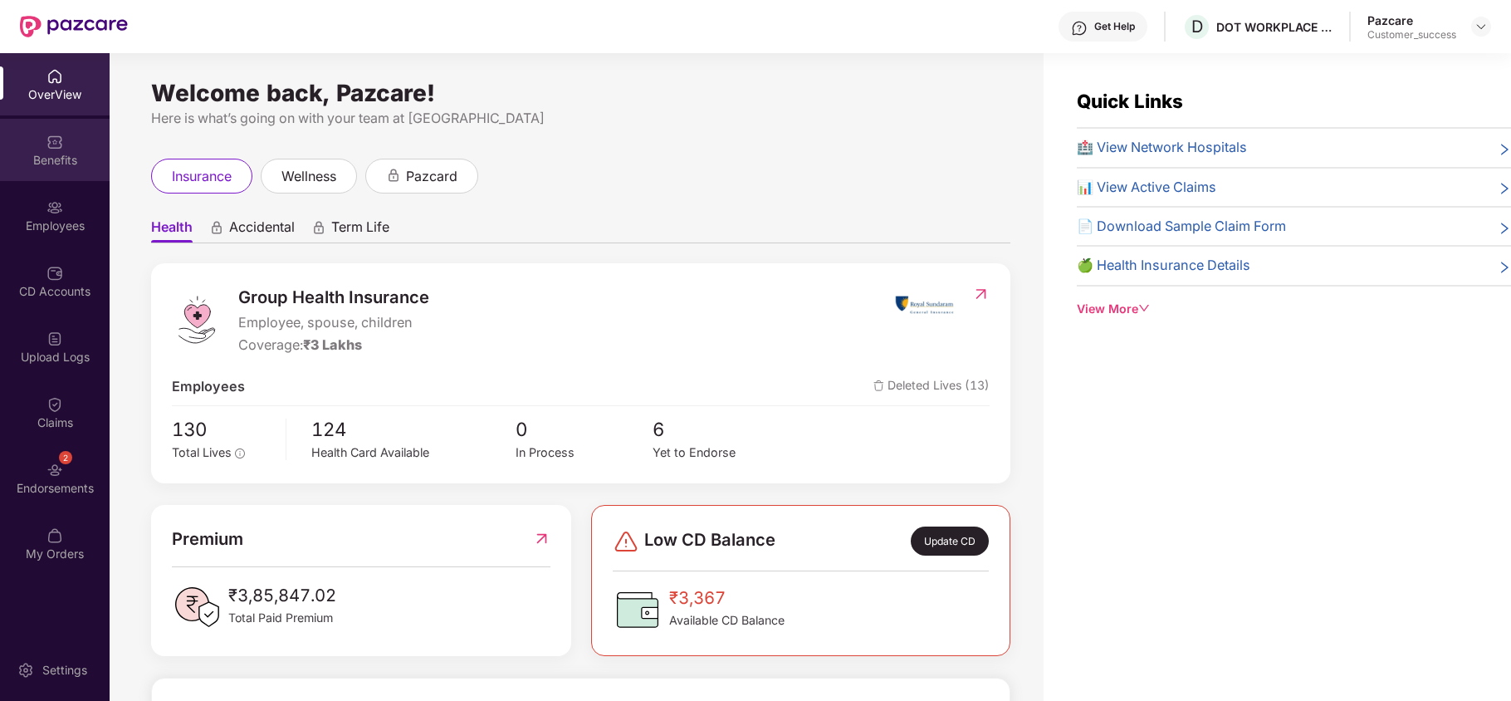
click at [57, 126] on div "Benefits" at bounding box center [55, 150] width 110 height 62
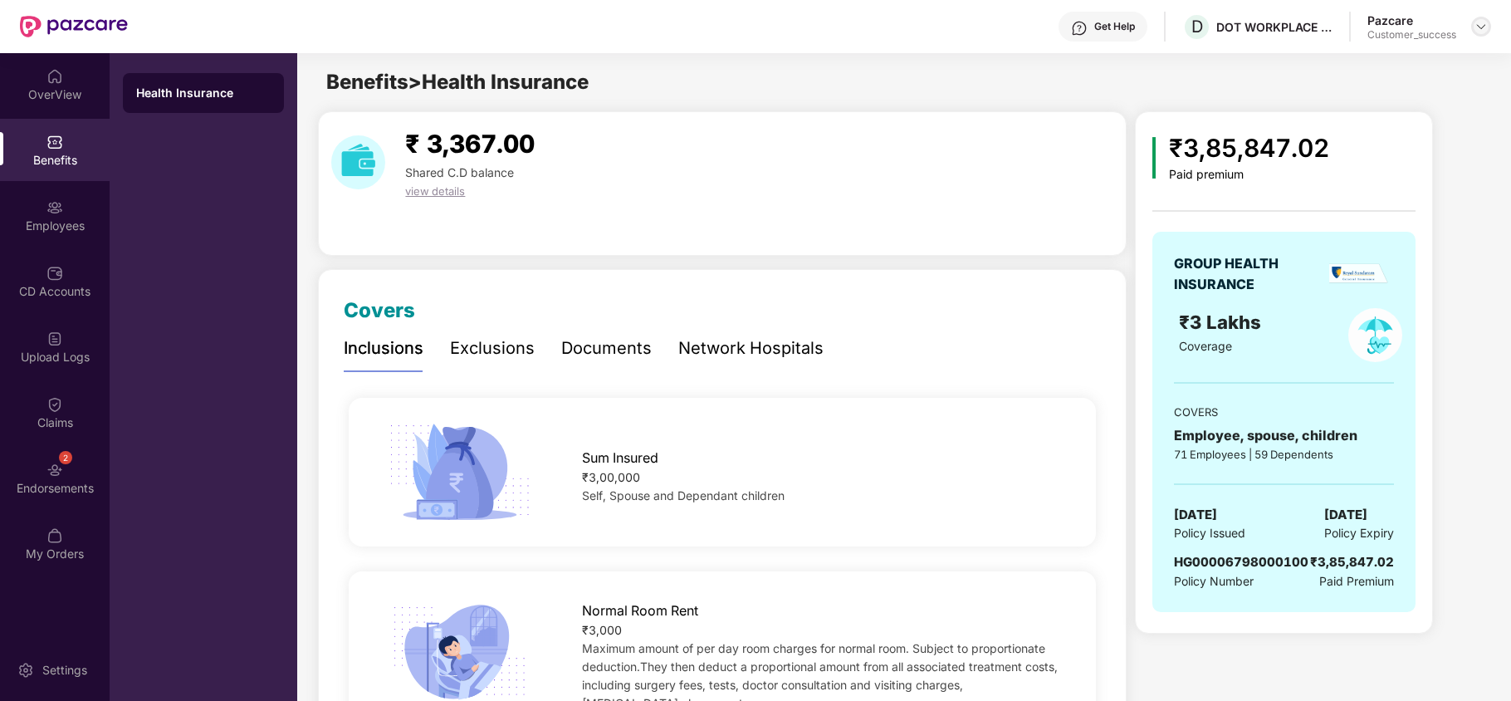
click at [1487, 30] on img at bounding box center [1481, 26] width 13 height 13
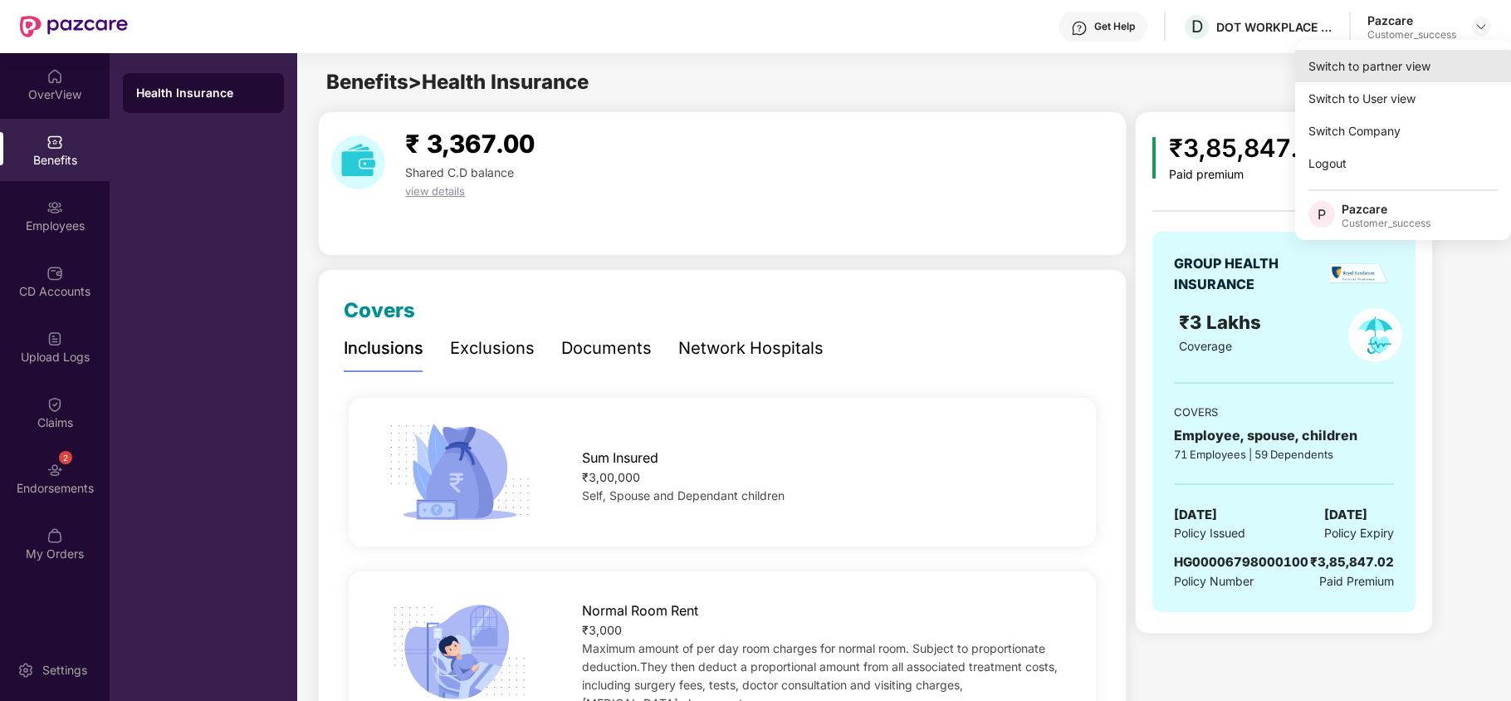
click at [1416, 64] on div "Switch to partner view" at bounding box center [1403, 66] width 216 height 32
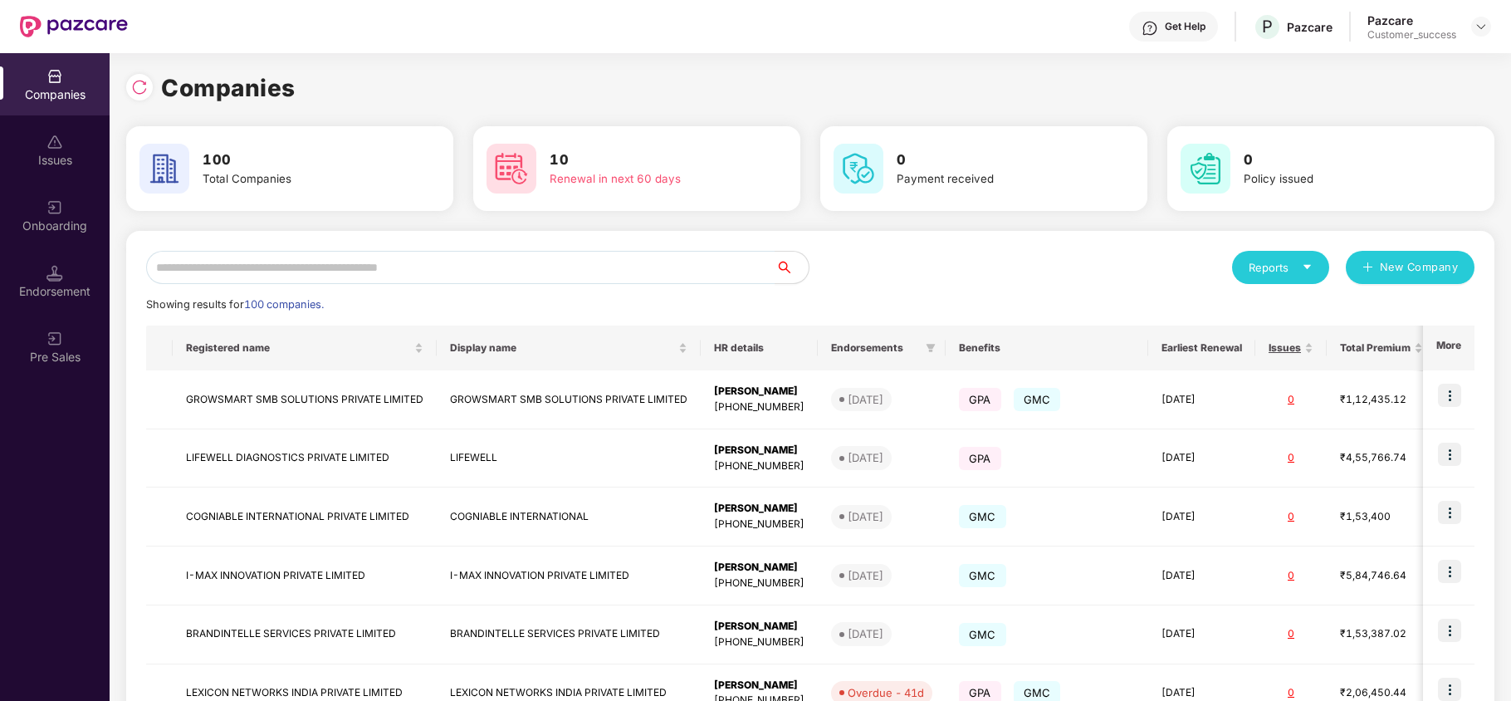
click at [579, 284] on div "Reports New Company Showing results for 100 companies. Registered name Display …" at bounding box center [810, 634] width 1329 height 767
click at [575, 269] on input "text" at bounding box center [460, 267] width 629 height 33
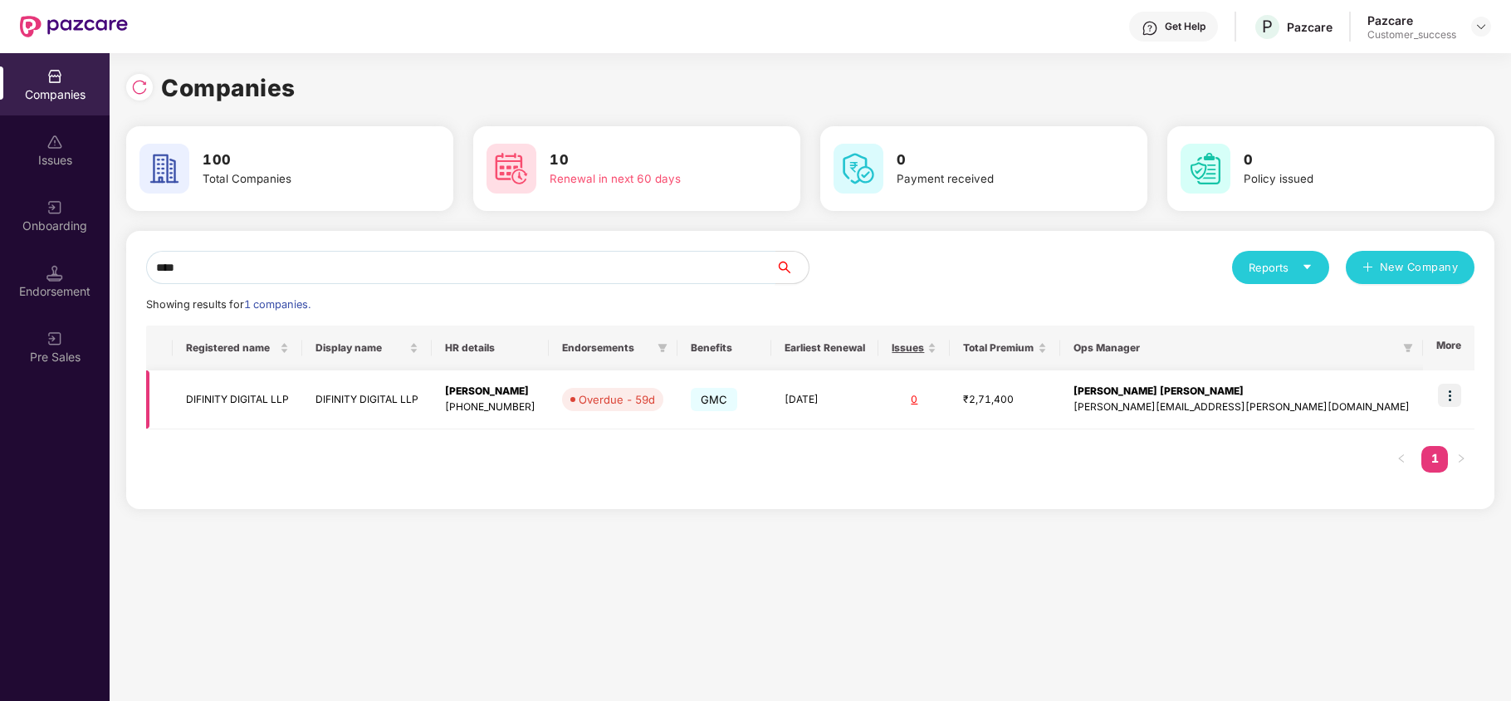
type input "****"
click at [1453, 394] on img at bounding box center [1449, 395] width 23 height 23
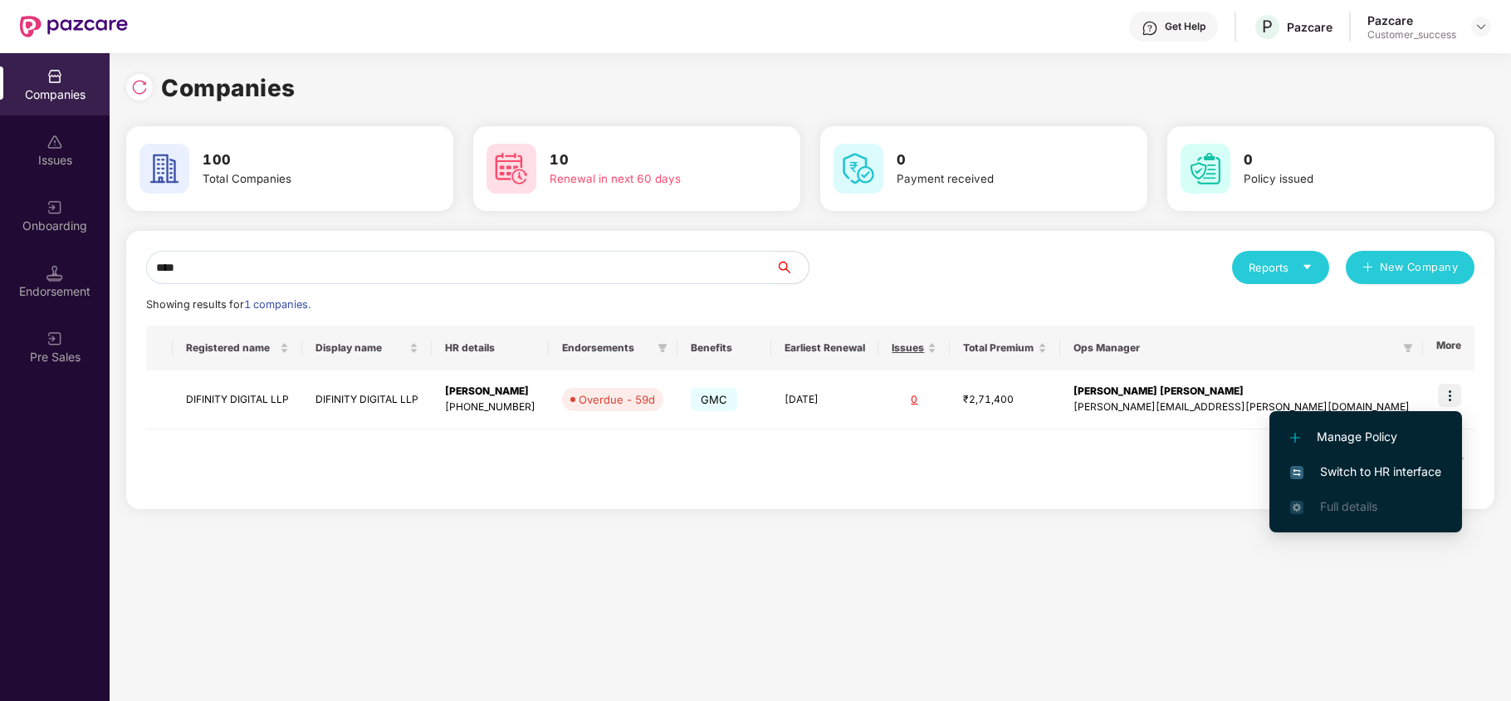
click at [1387, 459] on li "Switch to HR interface" at bounding box center [1366, 471] width 193 height 35
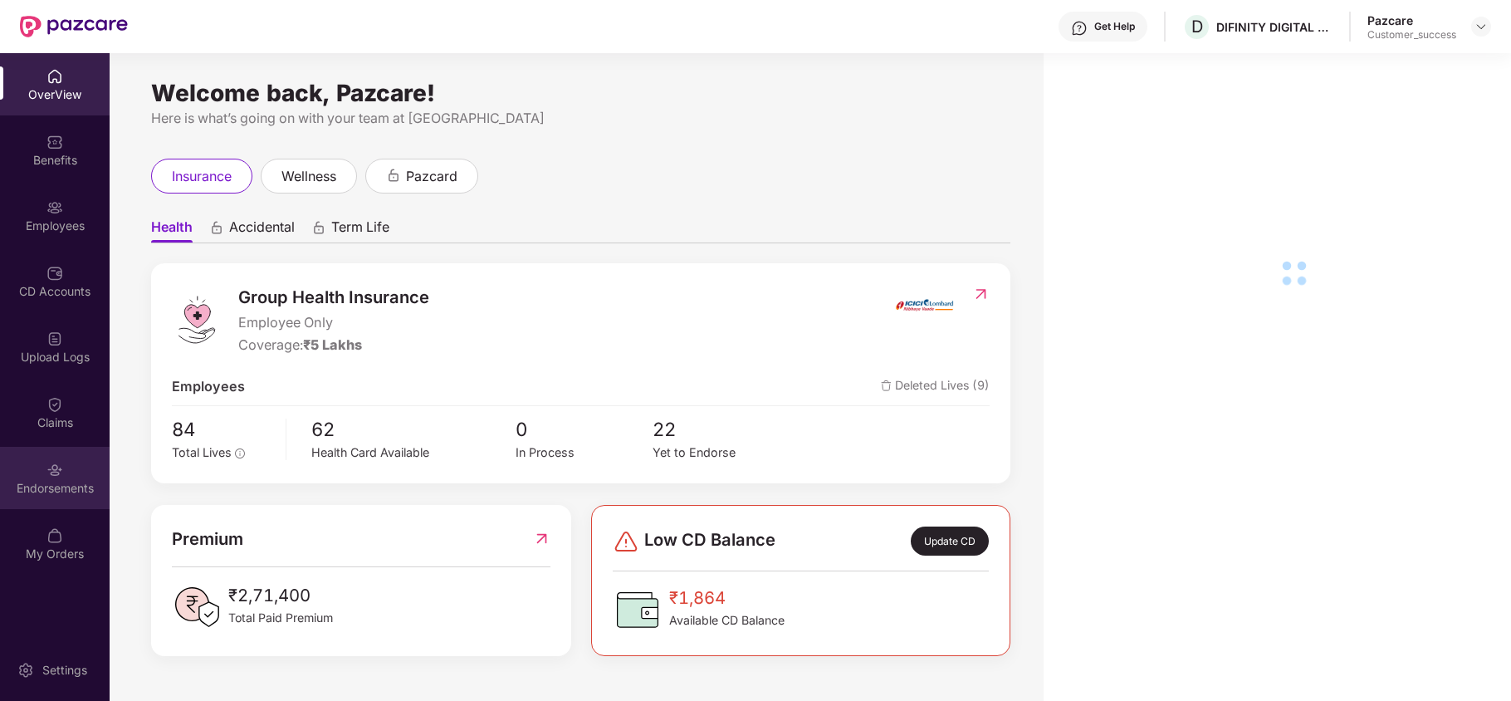
click at [54, 476] on img at bounding box center [55, 470] width 17 height 17
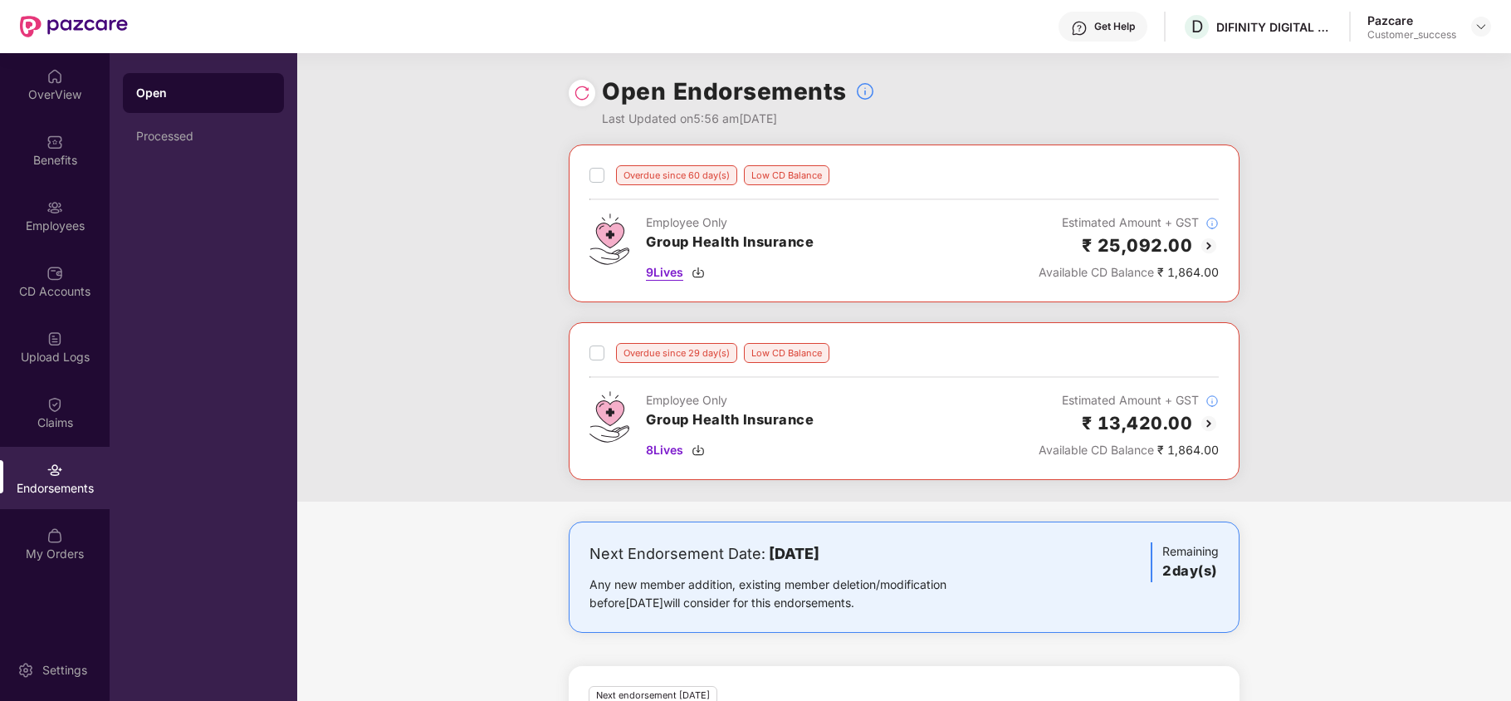
click at [699, 272] on img at bounding box center [698, 272] width 13 height 13
click at [698, 457] on img at bounding box center [698, 449] width 13 height 13
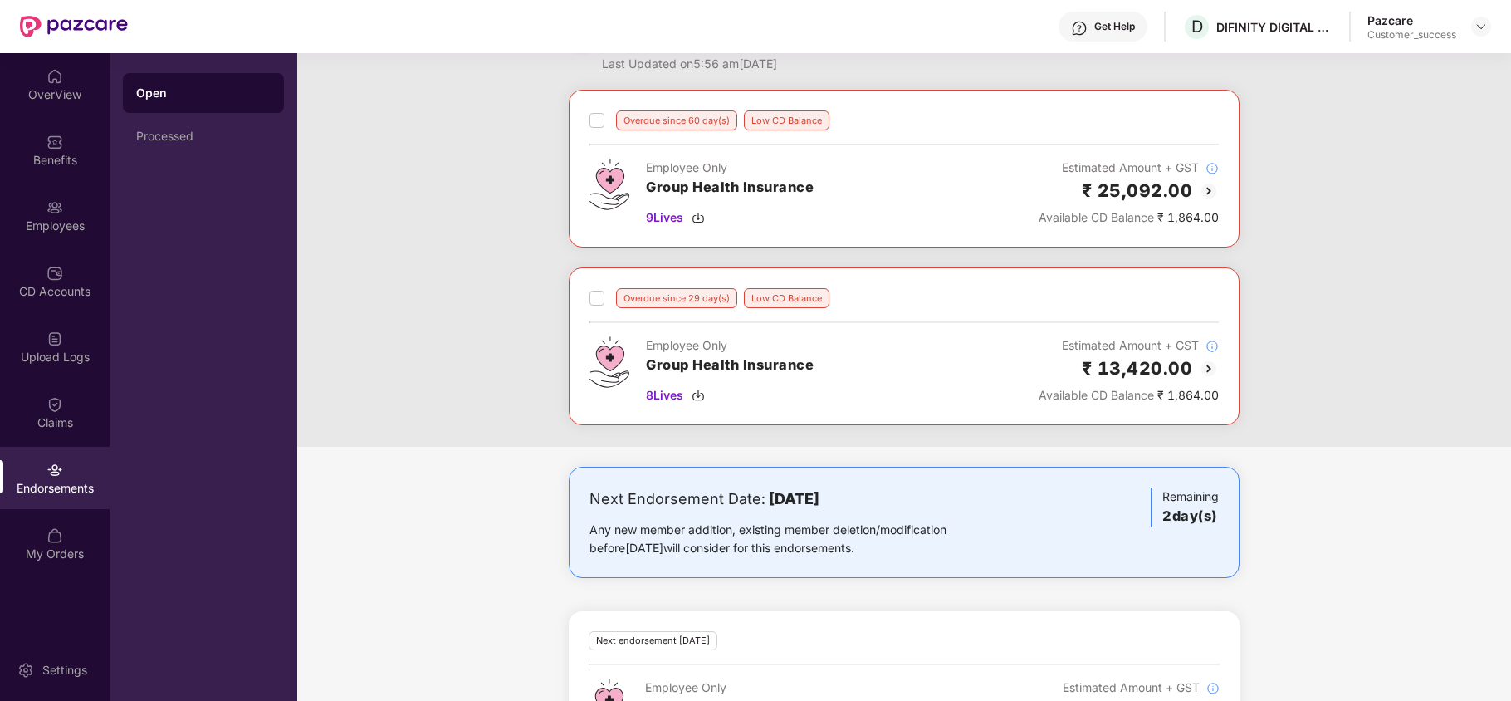
scroll to position [146, 0]
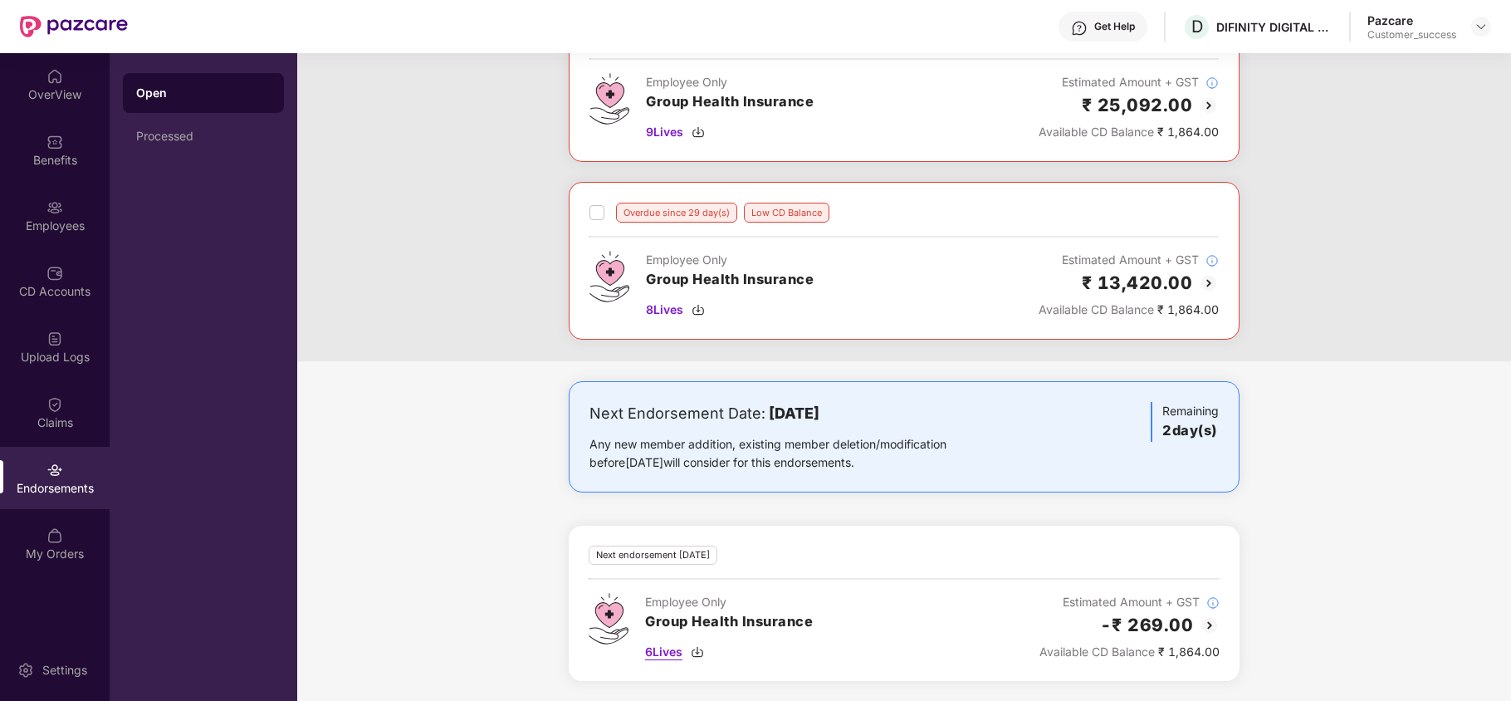
click at [698, 645] on img at bounding box center [697, 651] width 13 height 13
click at [1478, 22] on img at bounding box center [1481, 26] width 13 height 13
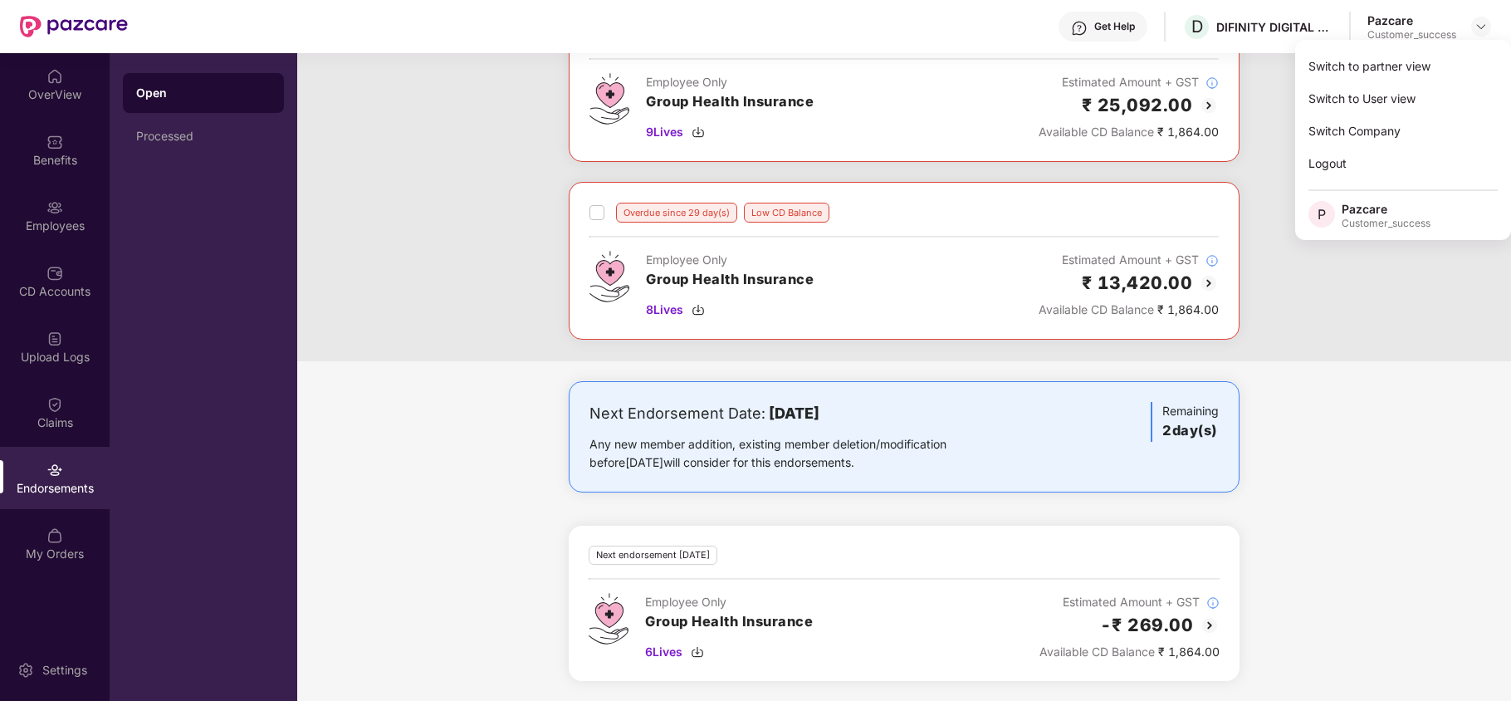
click at [1390, 86] on div "Switch to User view" at bounding box center [1403, 98] width 216 height 32
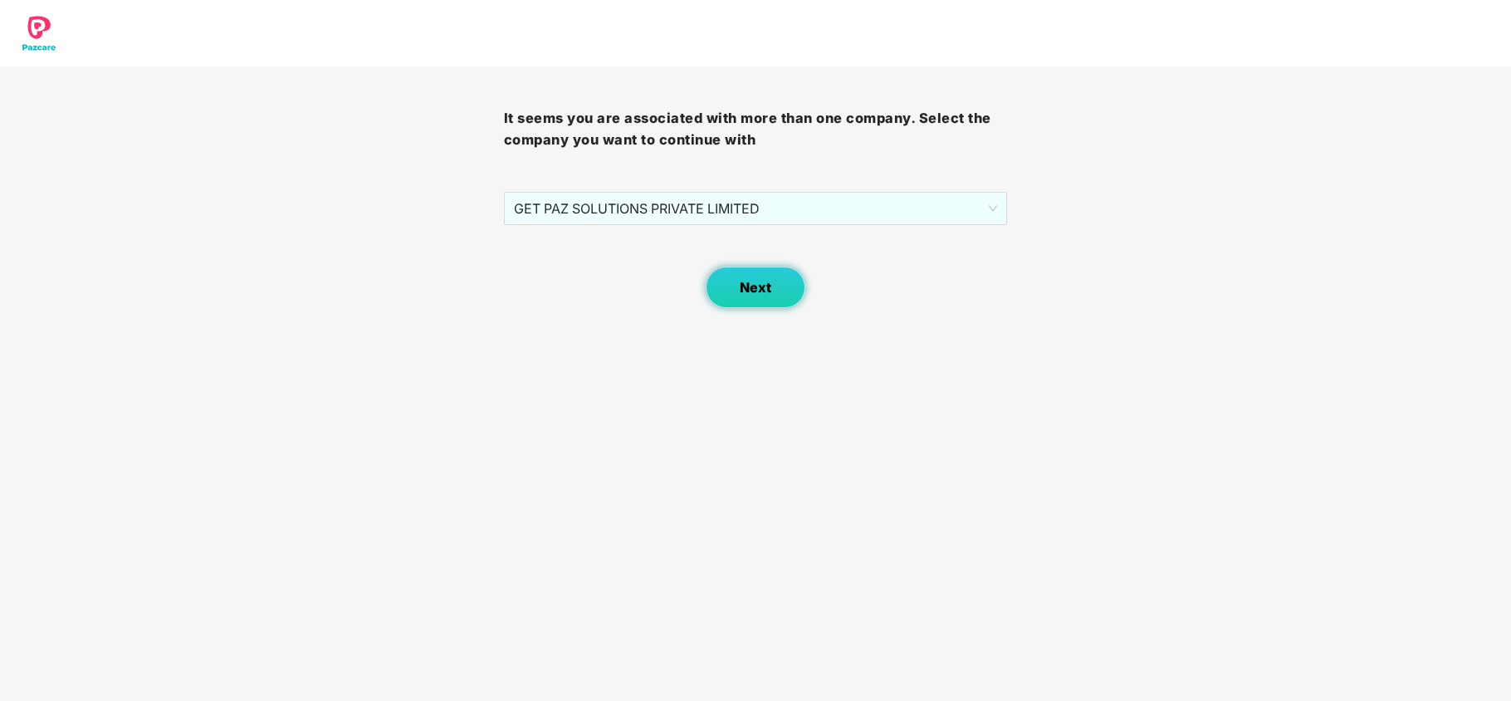
click at [748, 283] on span "Next" at bounding box center [756, 288] width 32 height 16
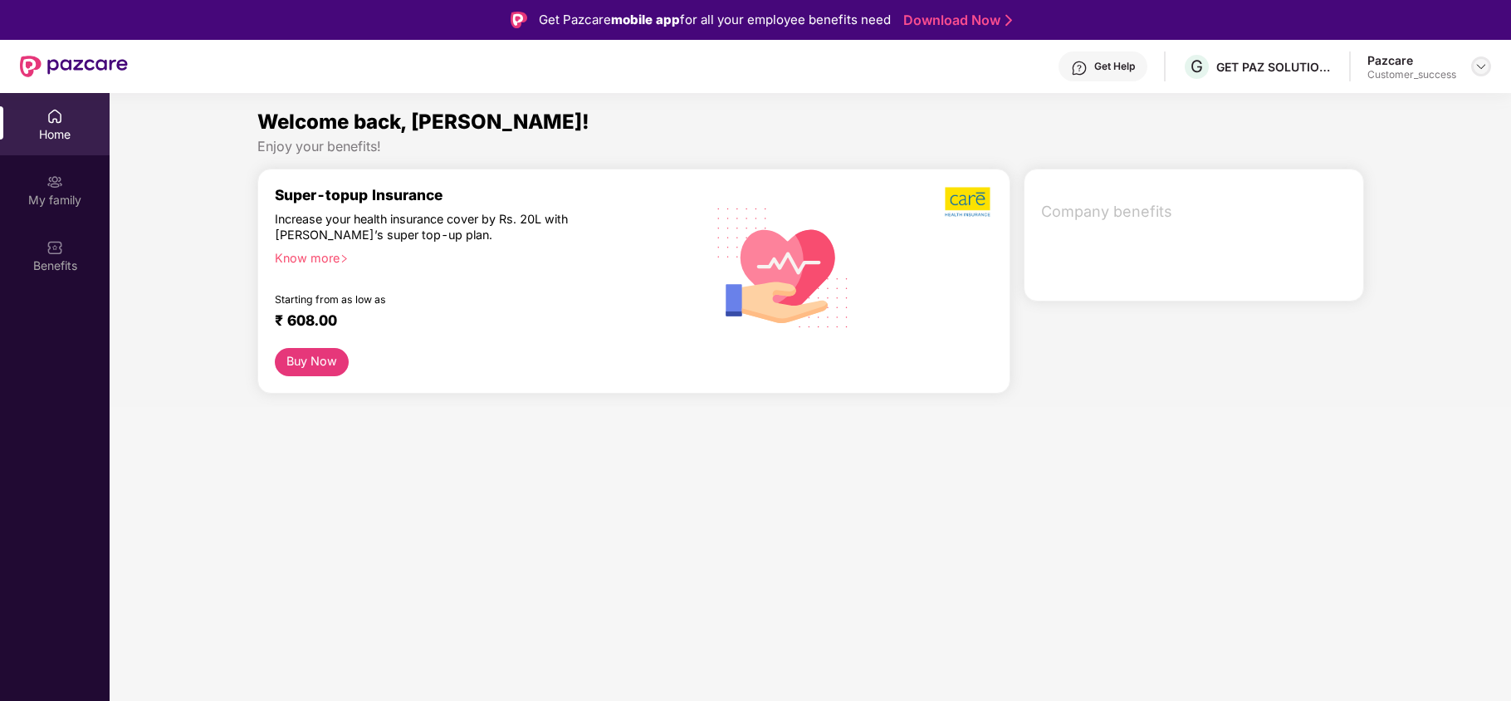
click at [1479, 66] on img at bounding box center [1481, 66] width 13 height 13
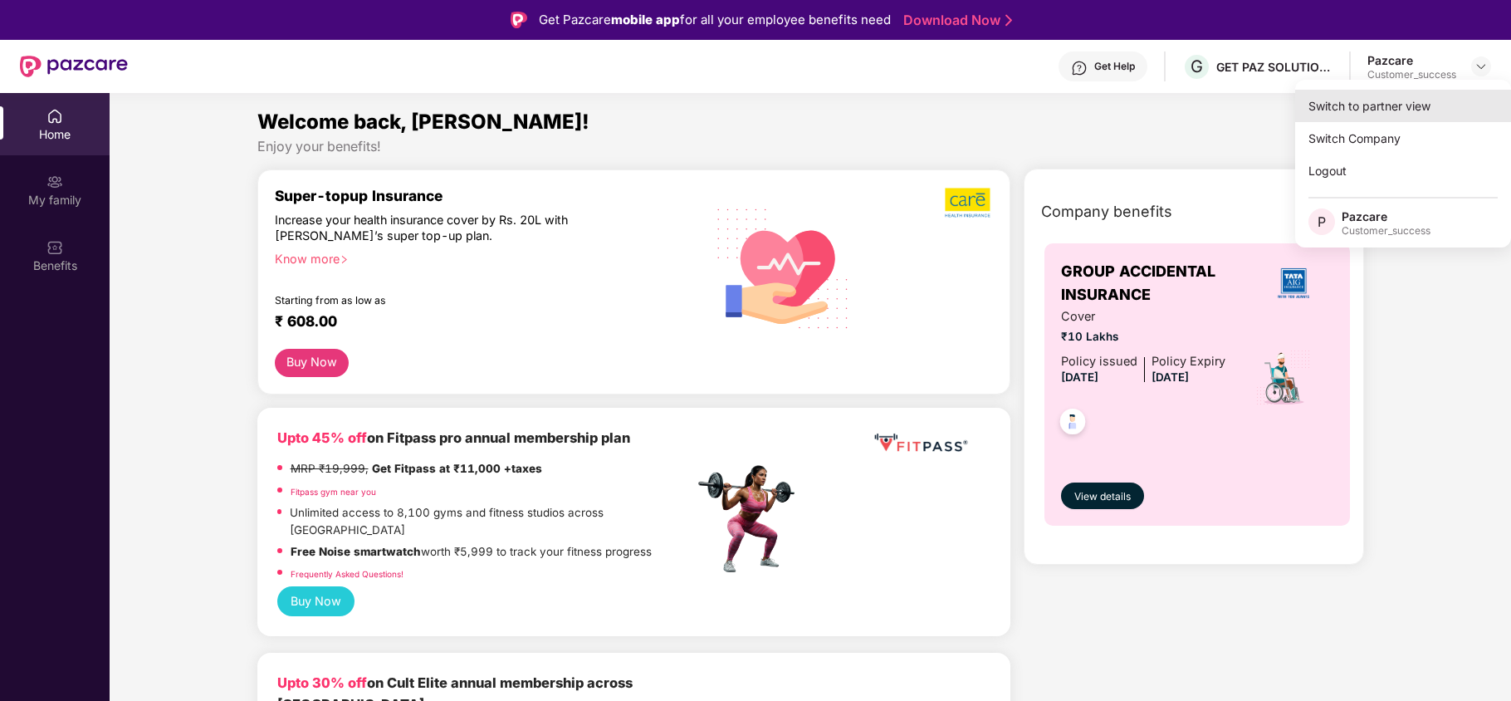
click at [1389, 110] on div "Switch to partner view" at bounding box center [1403, 106] width 216 height 32
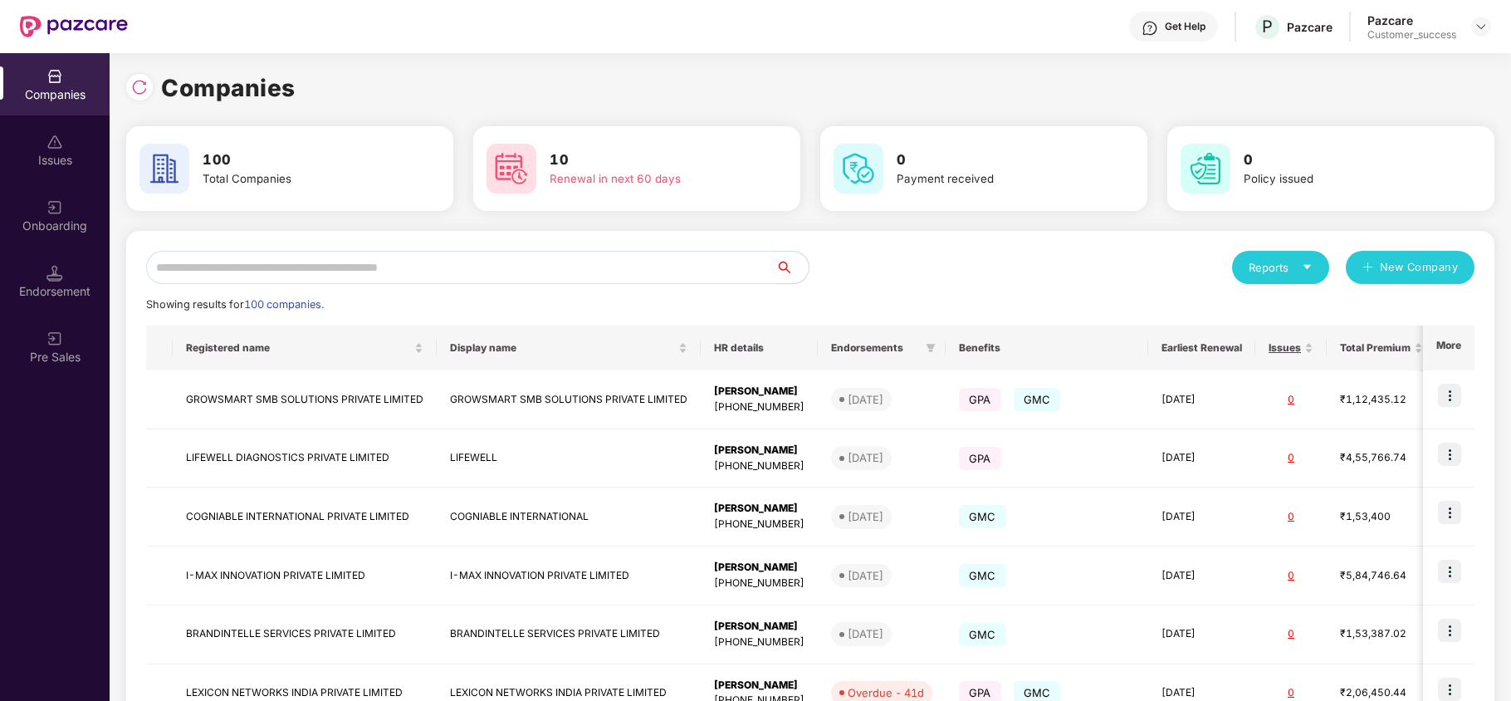
click at [448, 252] on input "text" at bounding box center [460, 267] width 629 height 33
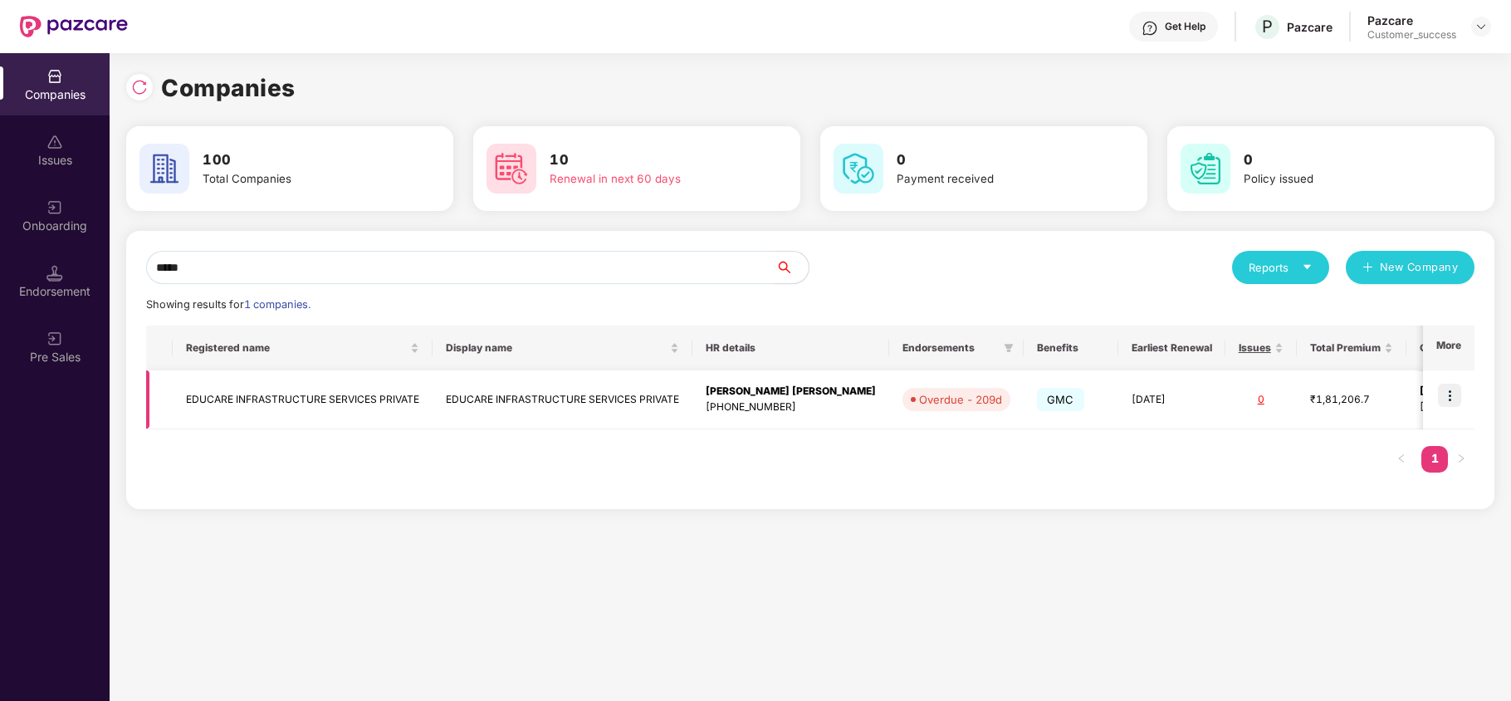
type input "*****"
click at [272, 399] on td "EDUCARE INFRASTRUCTURE SERVICES PRIVATE" at bounding box center [303, 399] width 260 height 59
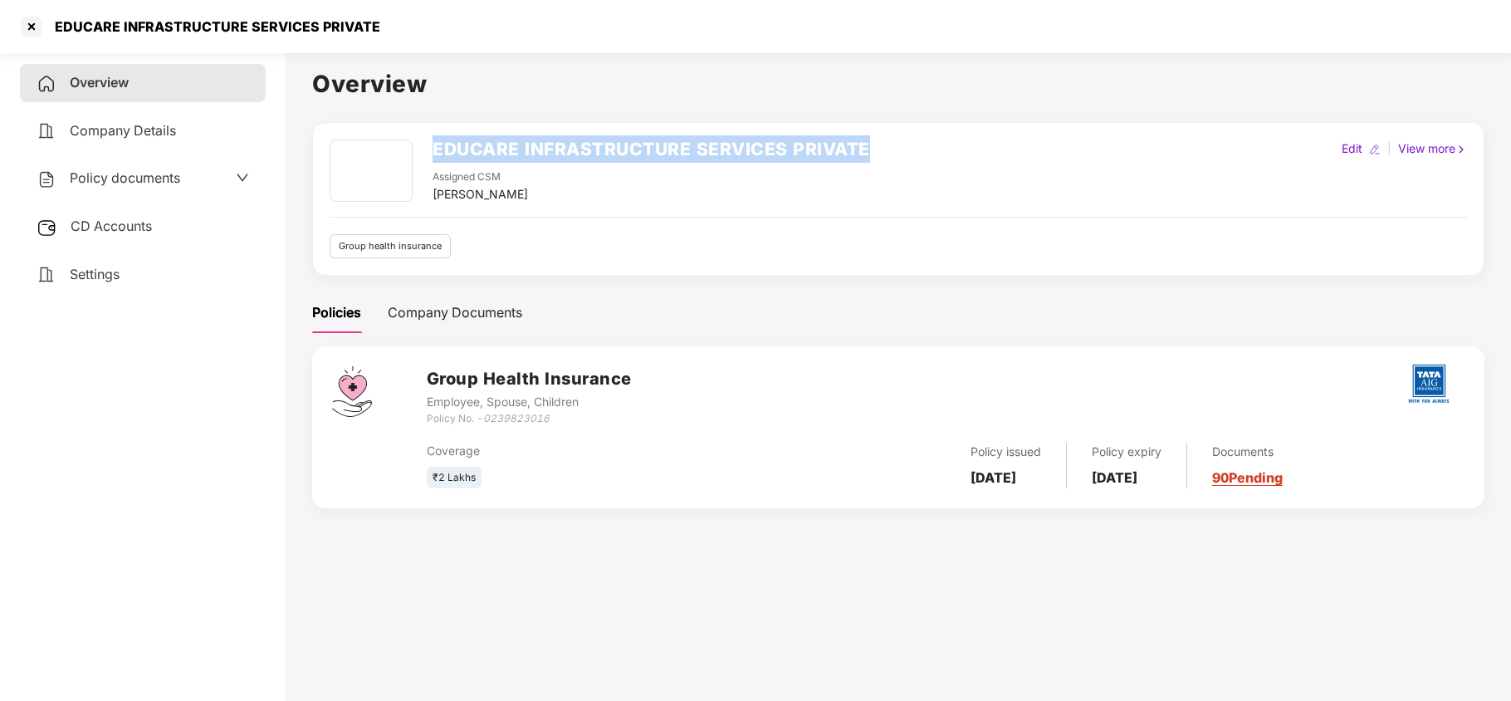
drag, startPoint x: 433, startPoint y: 141, endPoint x: 890, endPoint y: 140, distance: 456.7
click at [890, 140] on div "EDUCARE INFRASTRUCTURE SERVICES PRIVATE Assigned CSM [PERSON_NAME] Edit | View …" at bounding box center [899, 172] width 1138 height 64
copy h2 "EDUCARE INFRASTRUCTURE SERVICES PRIVATE"
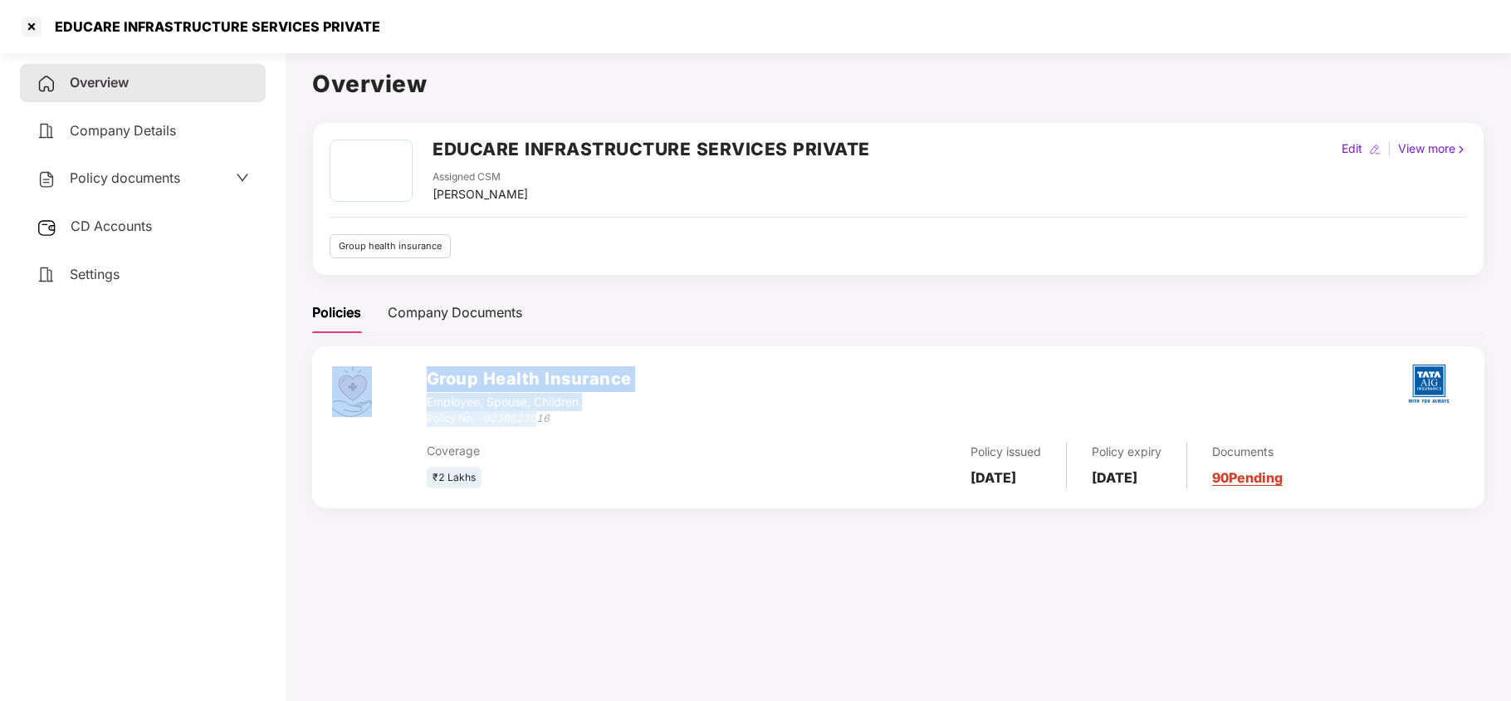
drag, startPoint x: 425, startPoint y: 419, endPoint x: 540, endPoint y: 423, distance: 114.7
click at [540, 423] on div "Group Health Insurance Employee, Spouse, Children Policy No. - 0239823016 Cover…" at bounding box center [898, 427] width 1173 height 162
click at [550, 423] on div "Policy No. - 0239823016" at bounding box center [529, 419] width 205 height 16
copy div "Policy No. - 0239823016"
drag, startPoint x: 556, startPoint y: 420, endPoint x: 427, endPoint y: 423, distance: 128.7
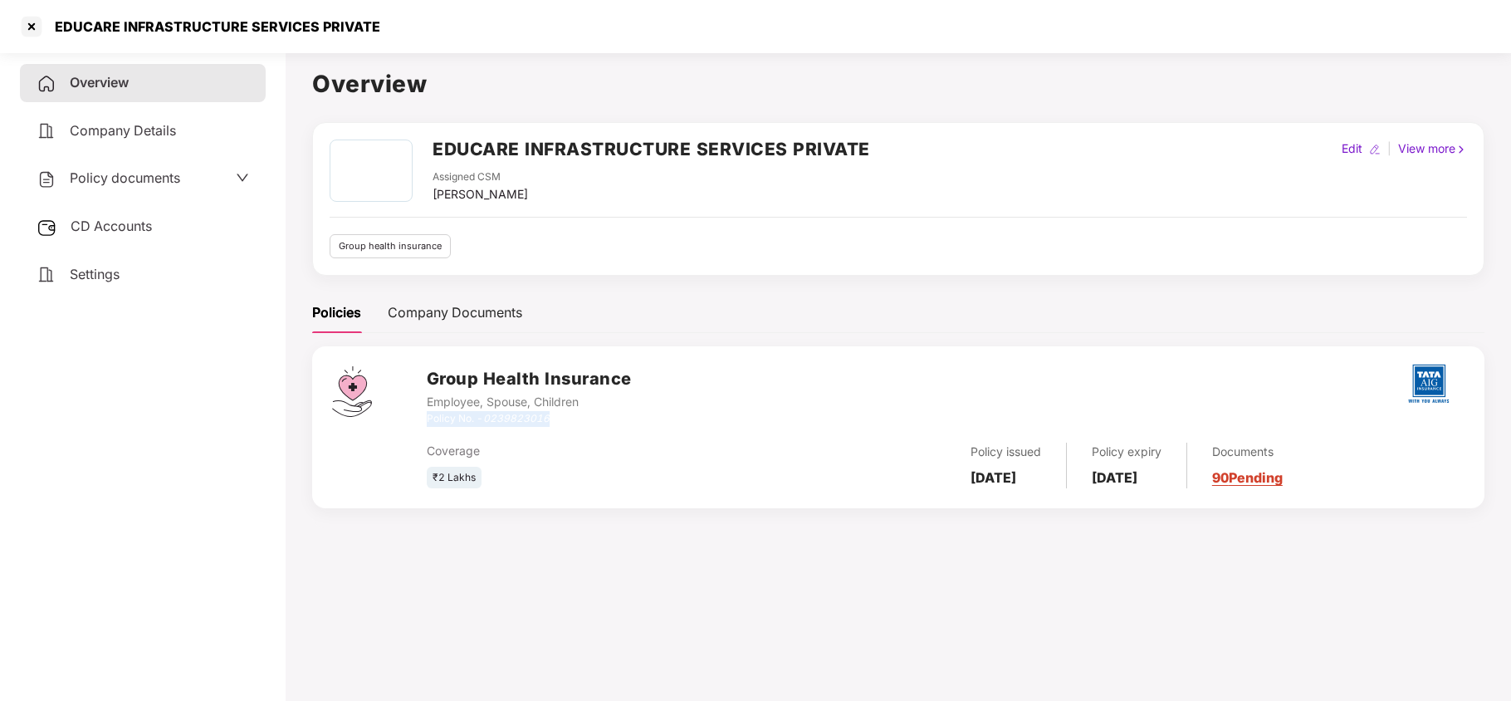
click at [427, 423] on div "Policy No. - 0239823016" at bounding box center [529, 419] width 205 height 16
click at [98, 219] on span "CD Accounts" at bounding box center [111, 226] width 81 height 17
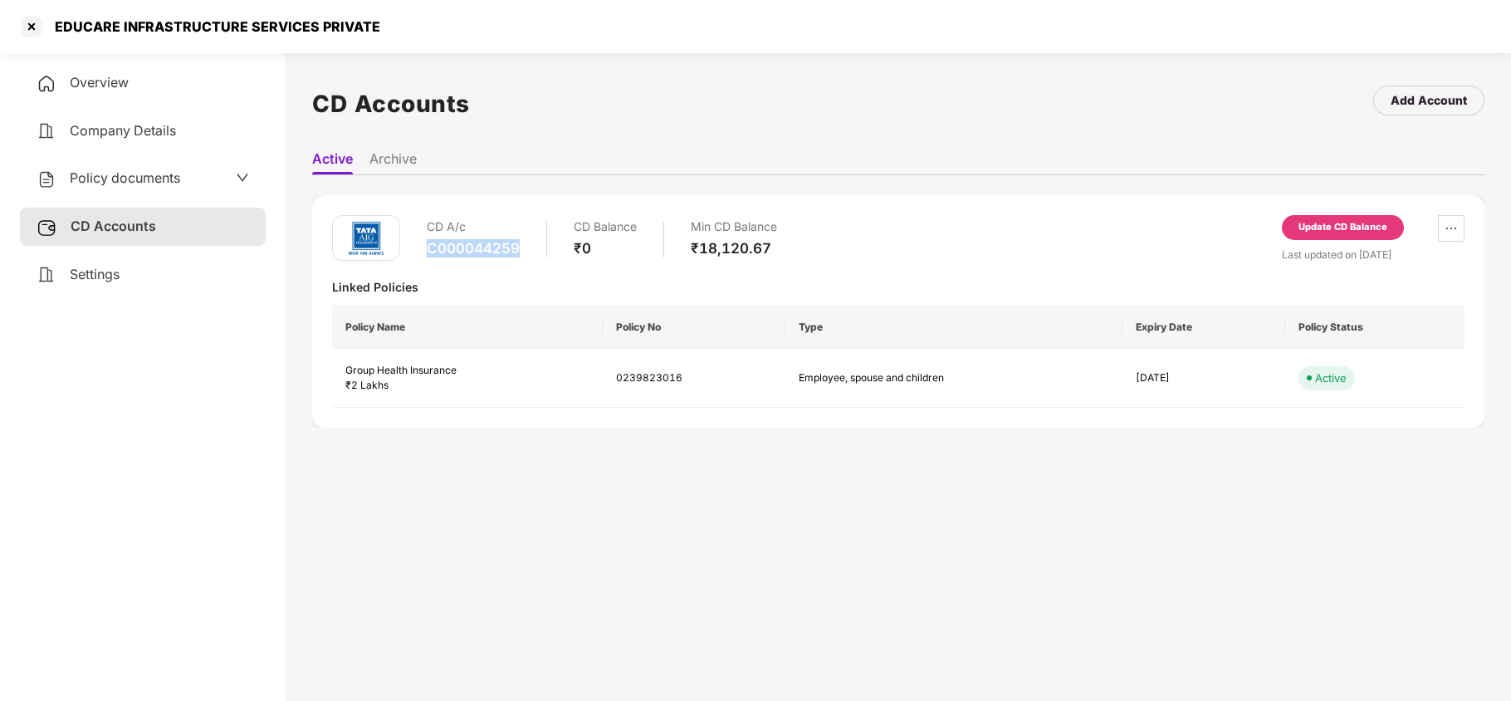
drag, startPoint x: 522, startPoint y: 247, endPoint x: 427, endPoint y: 247, distance: 94.7
click at [427, 247] on div "CD A/c C000044259 CD Balance ₹0 Min CD Balance ₹18,120.67" at bounding box center [602, 238] width 350 height 47
copy div "C000044259"
